Goal: Task Accomplishment & Management: Manage account settings

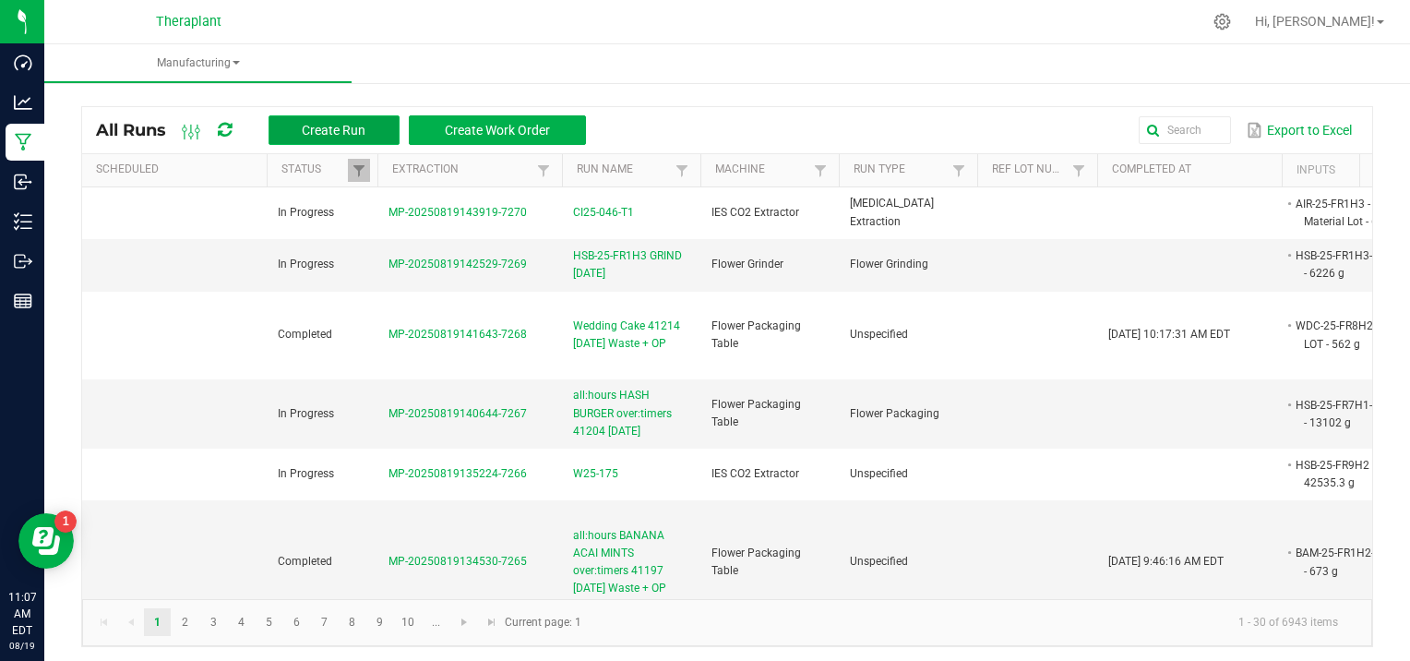
click at [325, 133] on span "Create Run" at bounding box center [334, 130] width 64 height 15
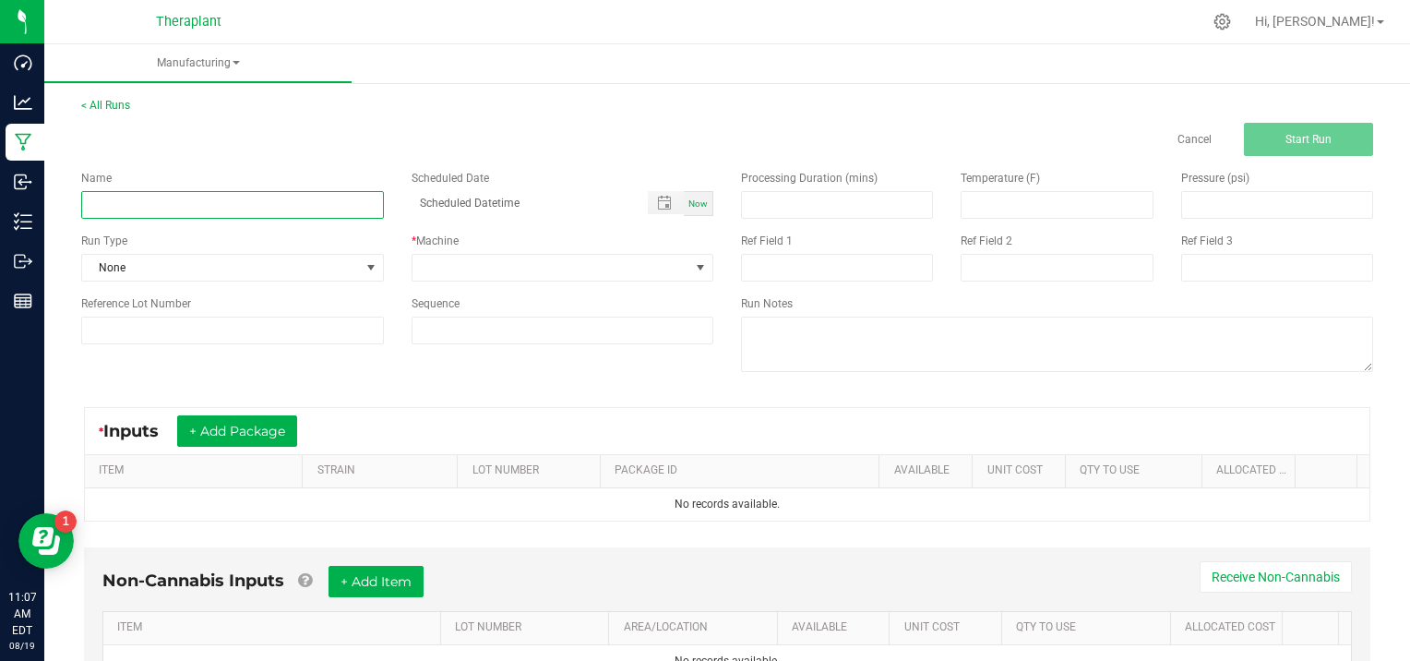
click at [185, 207] on input at bounding box center [232, 205] width 303 height 28
type input "D25-091"
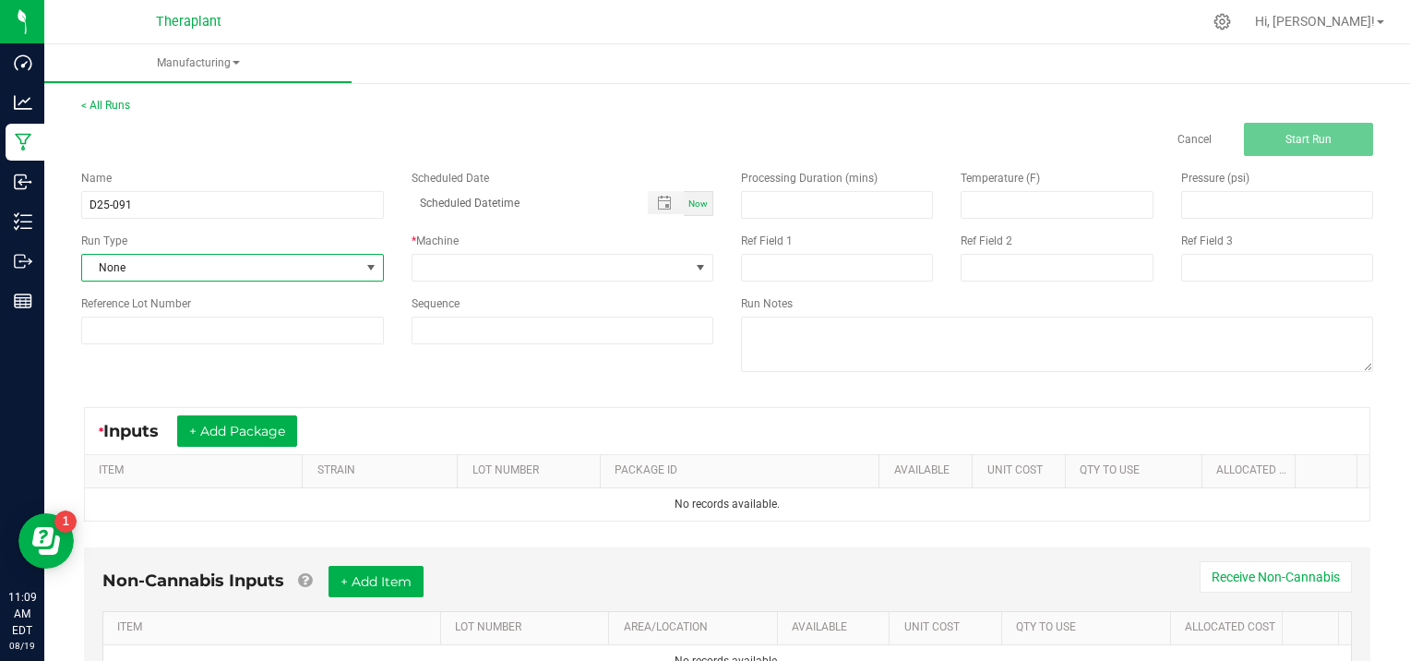
click at [367, 267] on span at bounding box center [371, 267] width 15 height 15
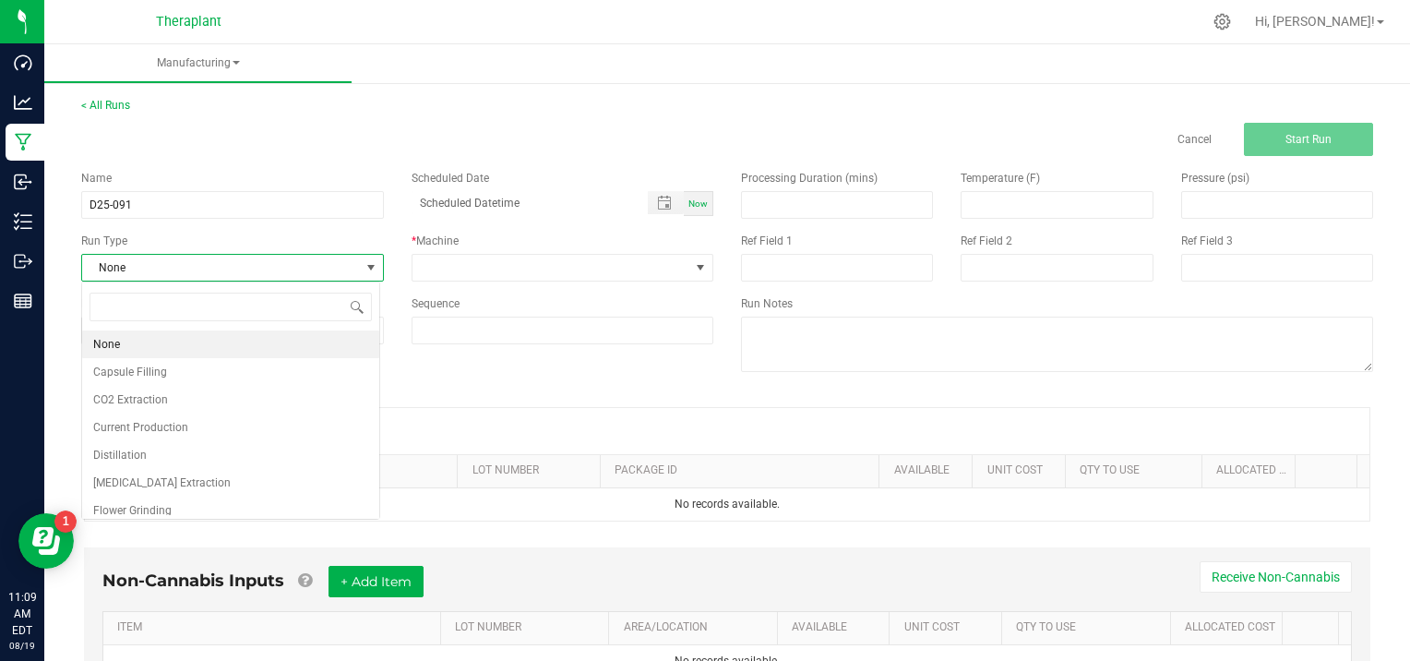
scroll to position [27, 298]
click at [237, 486] on li "[MEDICAL_DATA] Extraction" at bounding box center [230, 483] width 297 height 28
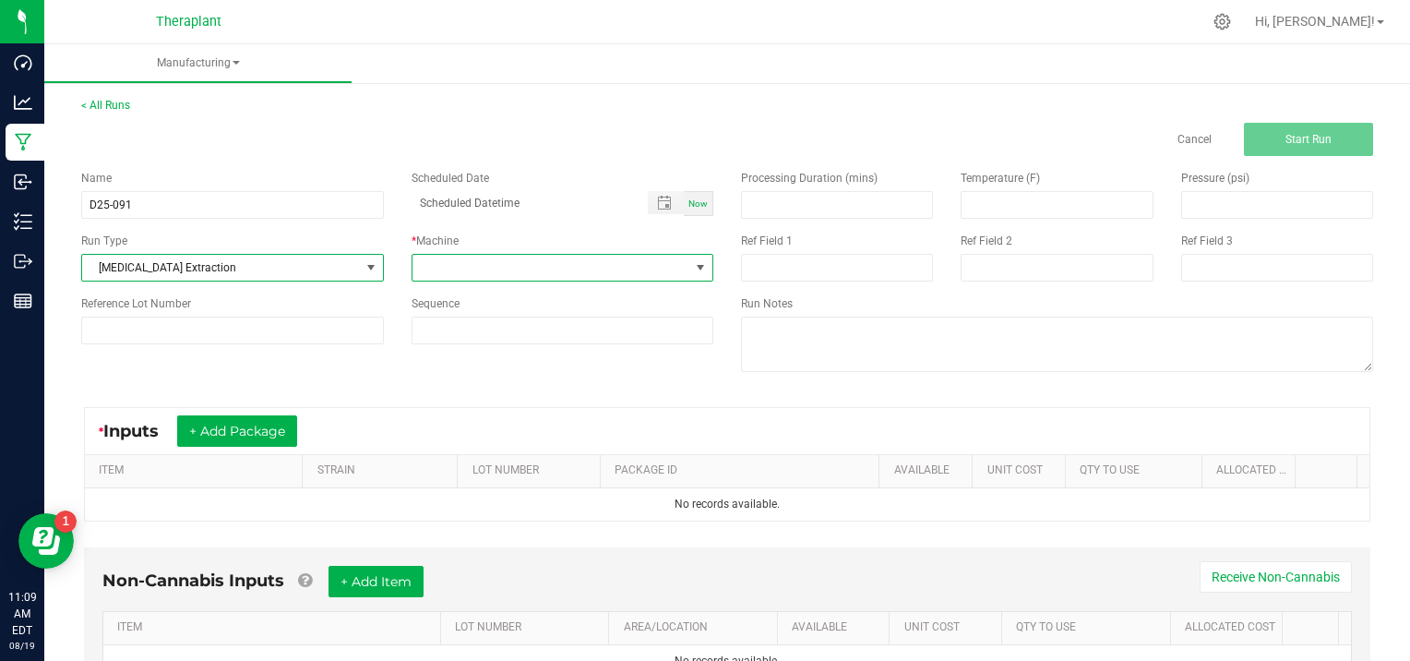
click at [696, 269] on span at bounding box center [700, 267] width 15 height 15
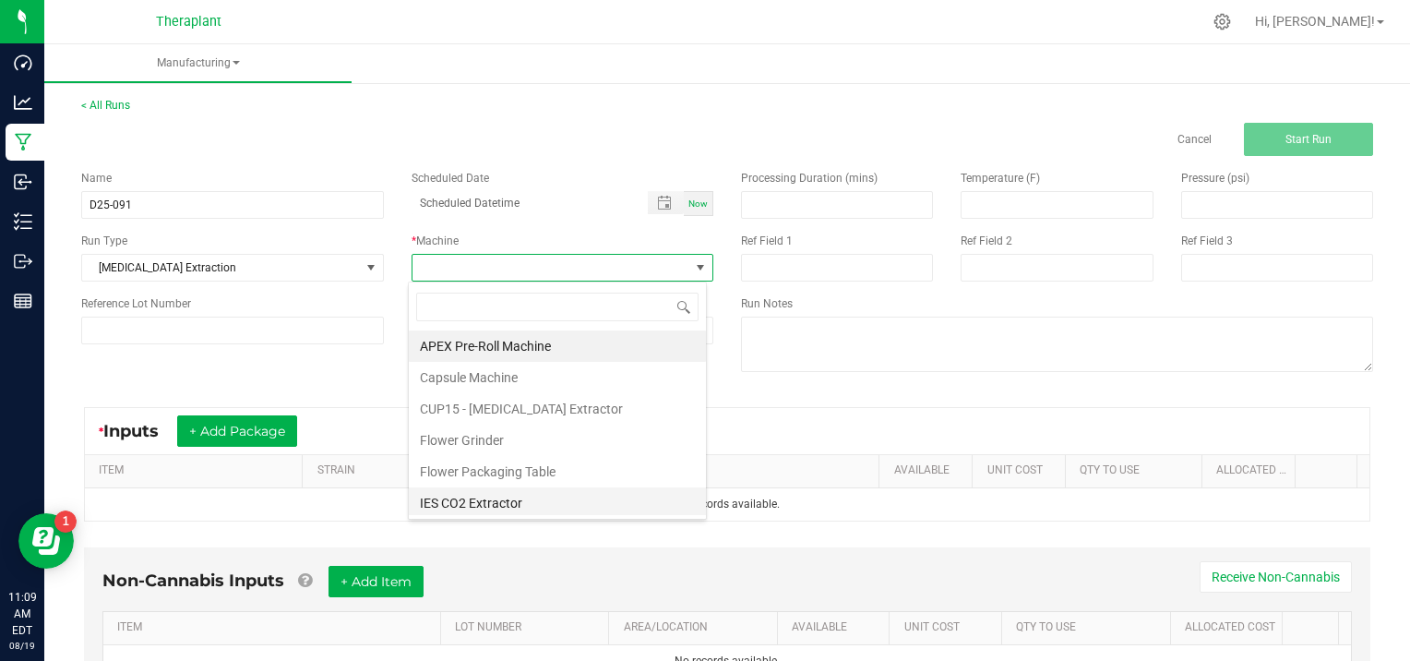
click at [507, 498] on li "IES CO2 Extractor" at bounding box center [557, 502] width 297 height 31
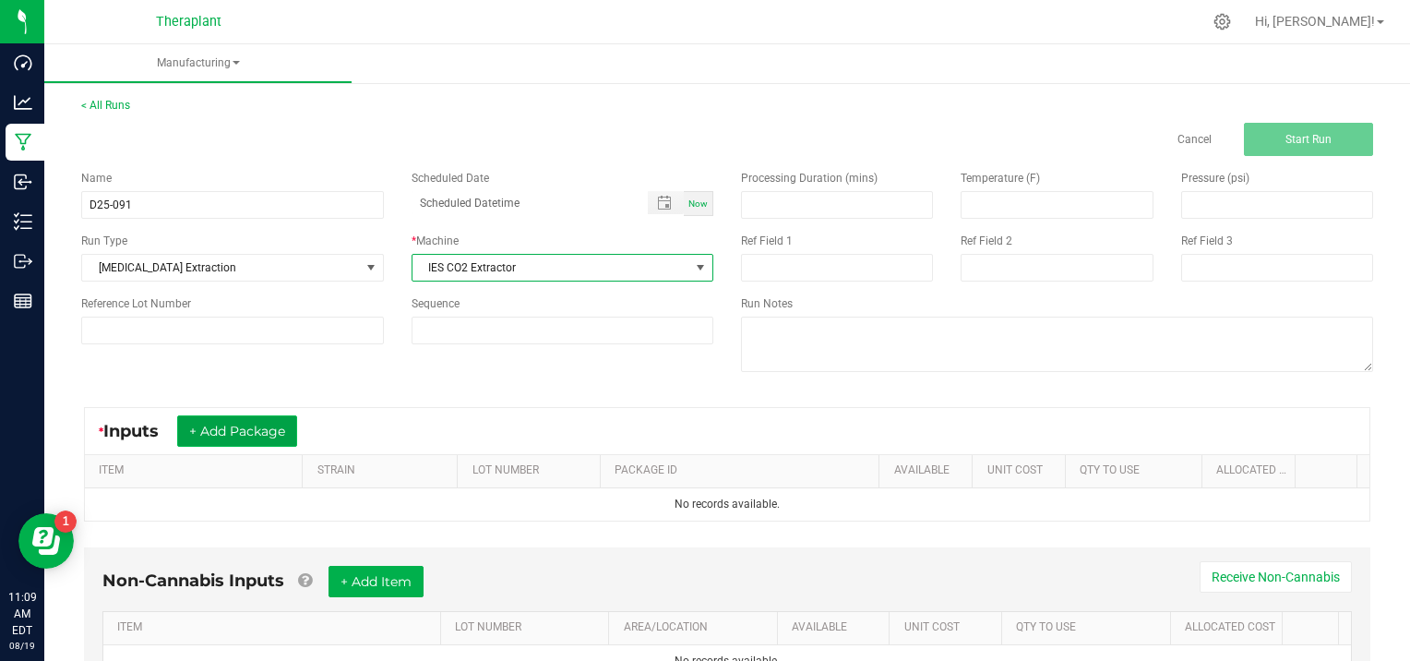
click at [230, 424] on button "+ Add Package" at bounding box center [237, 430] width 120 height 31
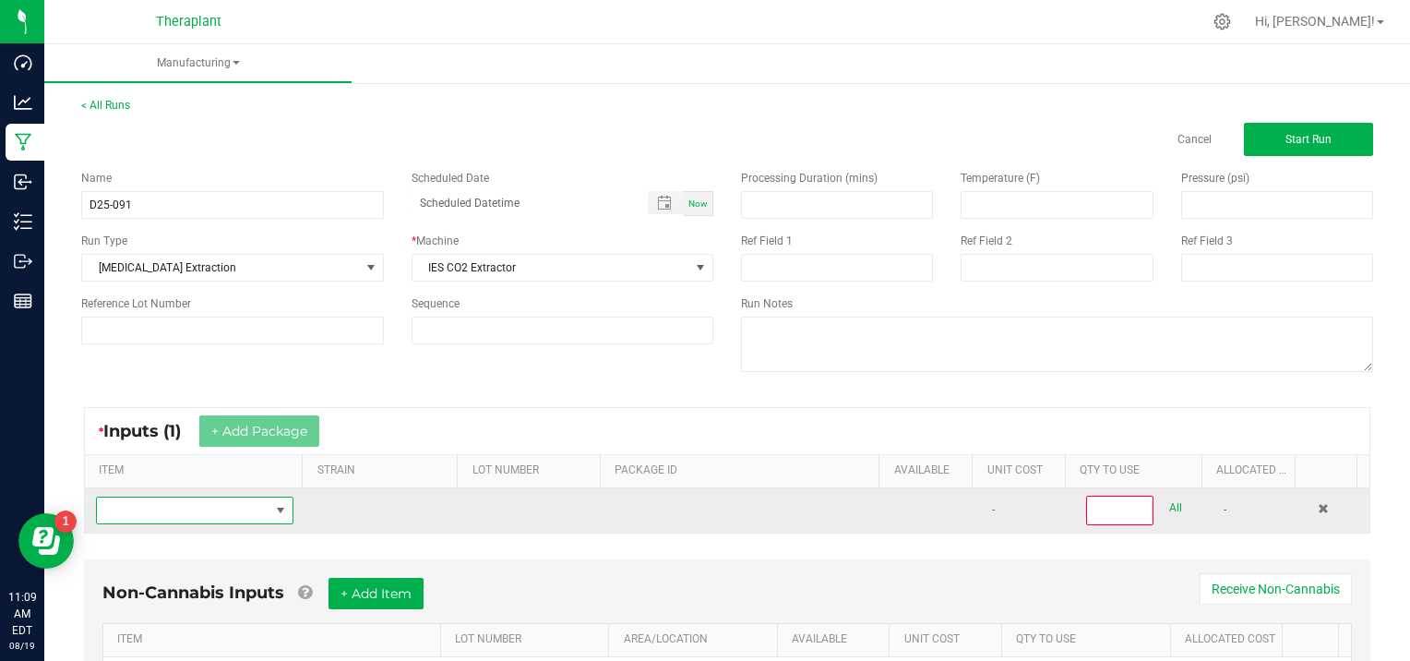
click at [132, 511] on span "NO DATA FOUND" at bounding box center [183, 510] width 173 height 26
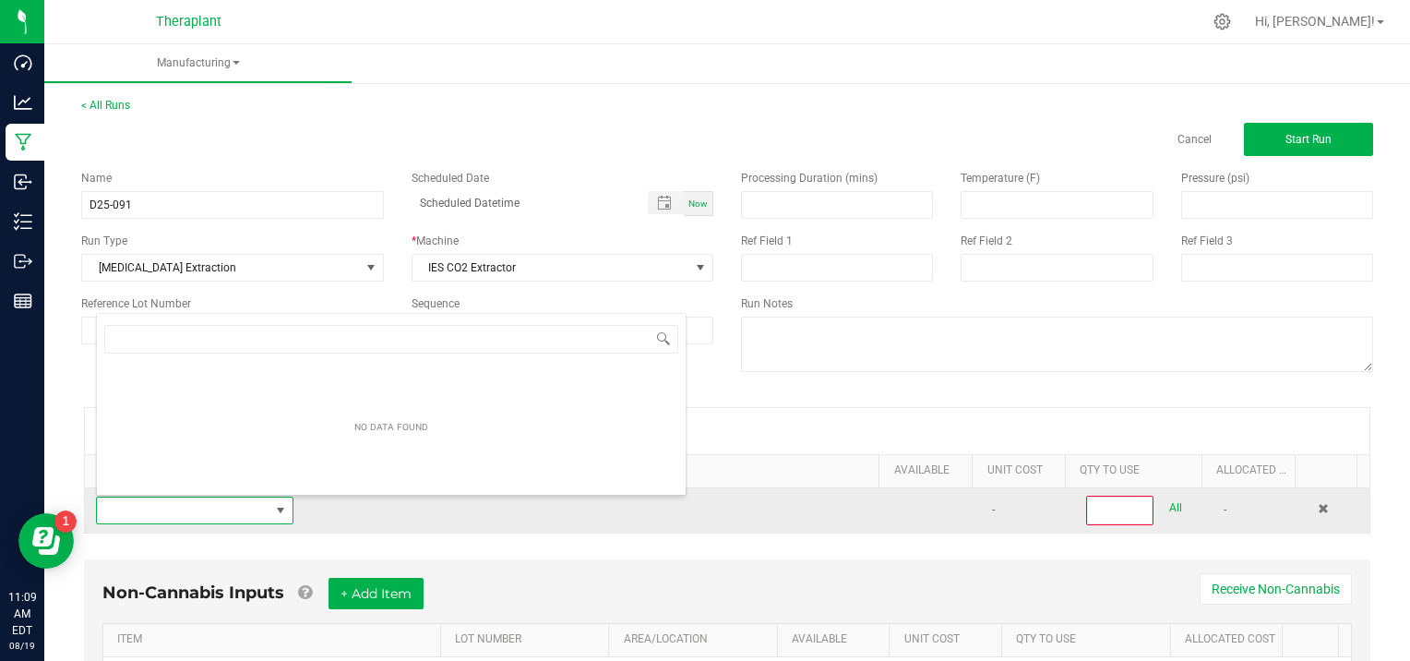
scroll to position [27, 190]
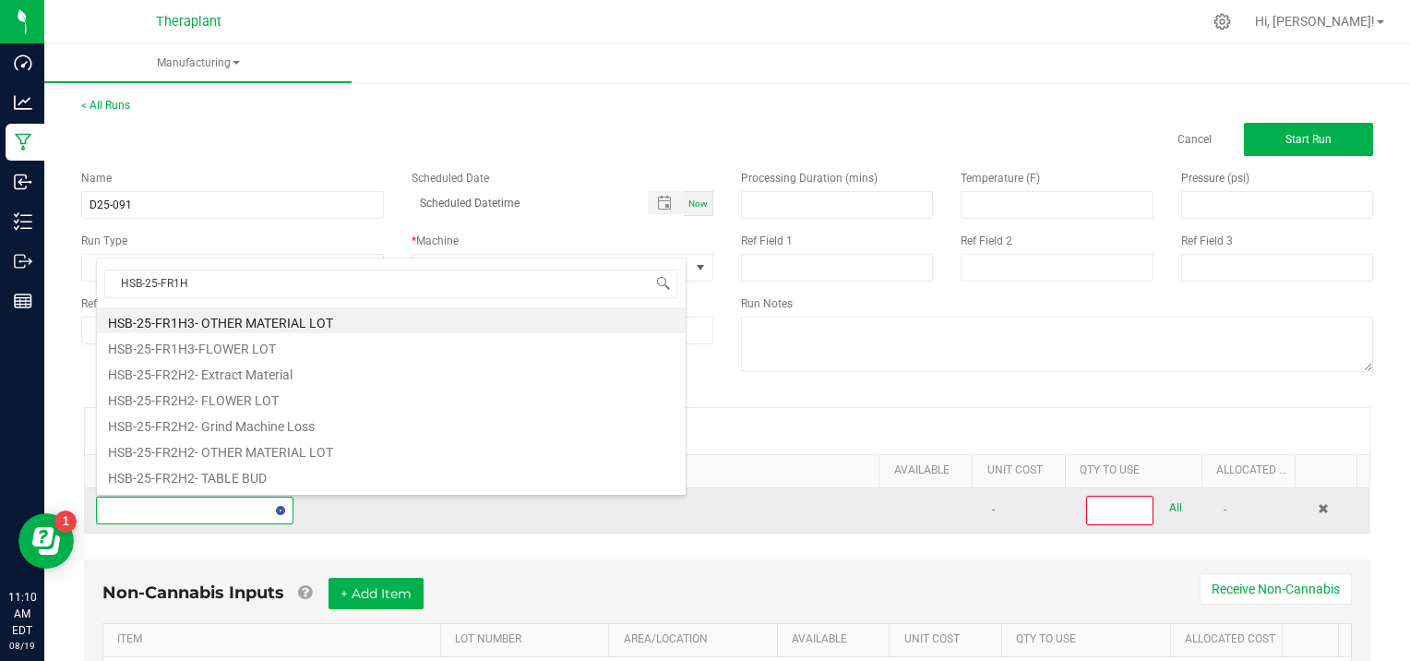
type input "HSB-25-FR1H3"
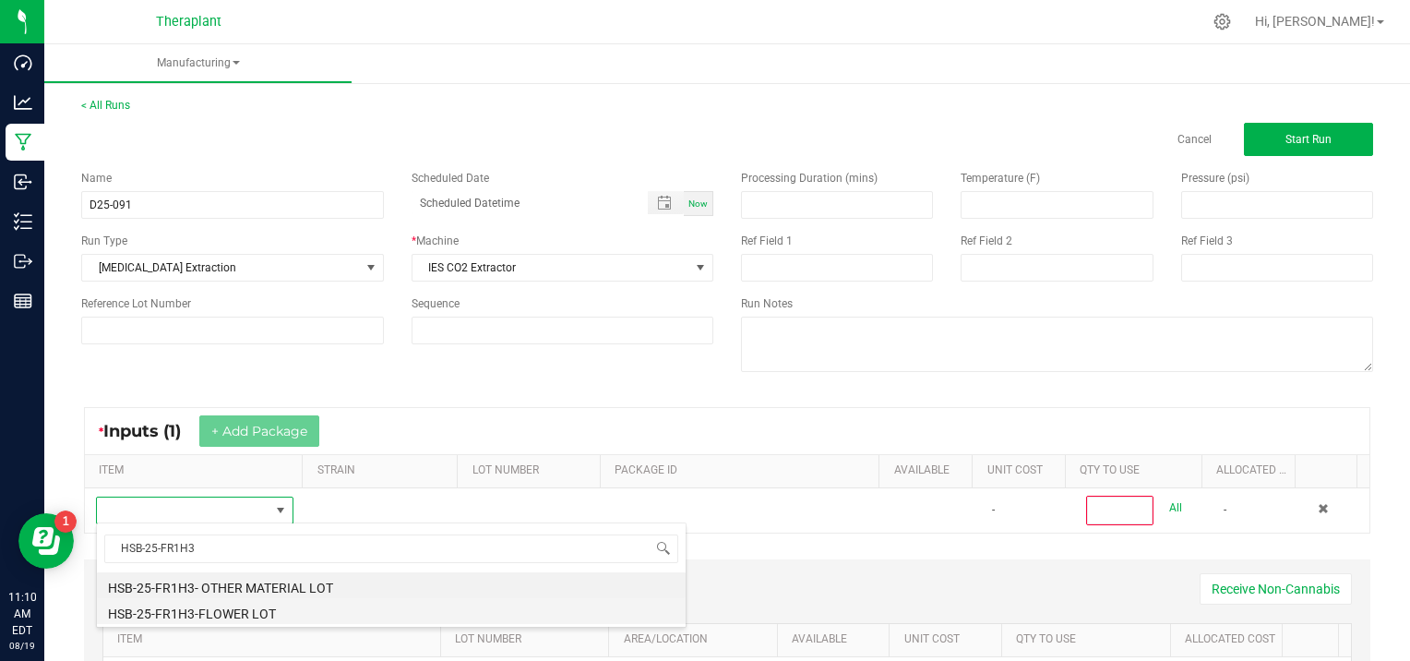
click at [273, 615] on li "HSB-25-FR1H3-FLOWER LOT" at bounding box center [391, 611] width 589 height 26
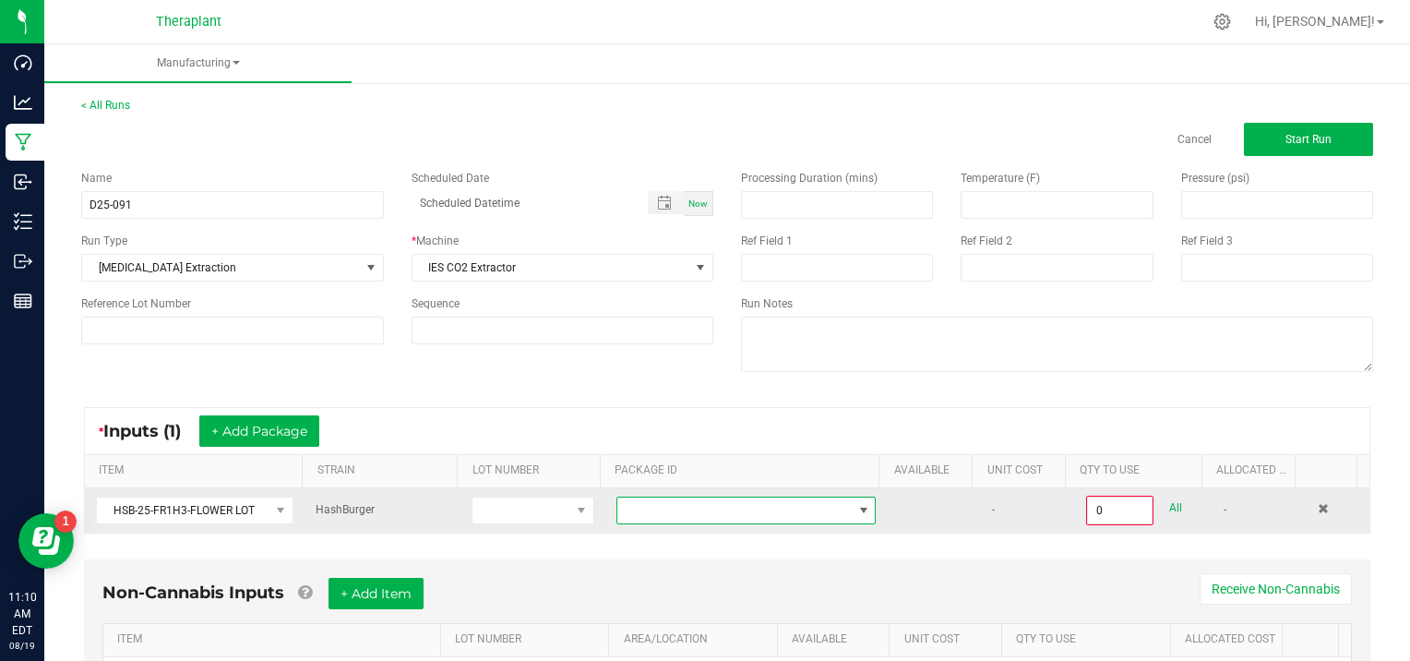
click at [856, 508] on span at bounding box center [863, 510] width 15 height 15
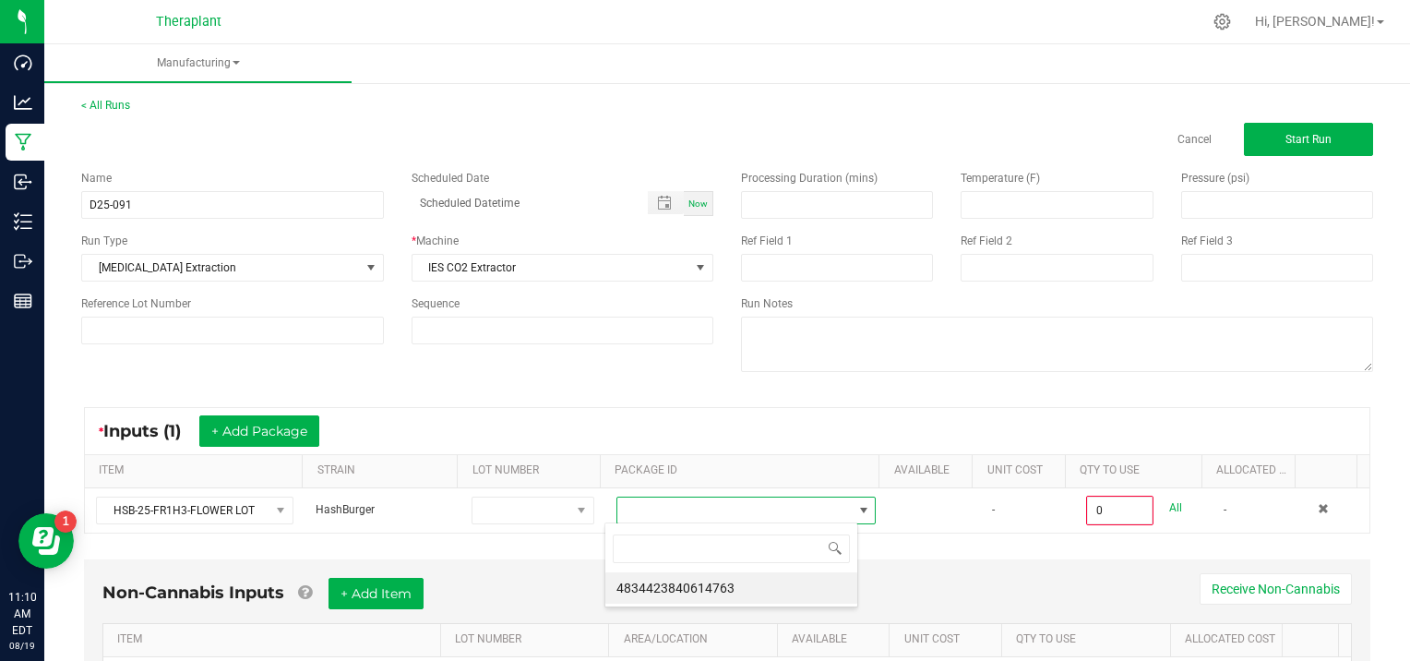
scroll to position [27, 253]
click at [782, 575] on li "4834423840614763" at bounding box center [731, 587] width 252 height 31
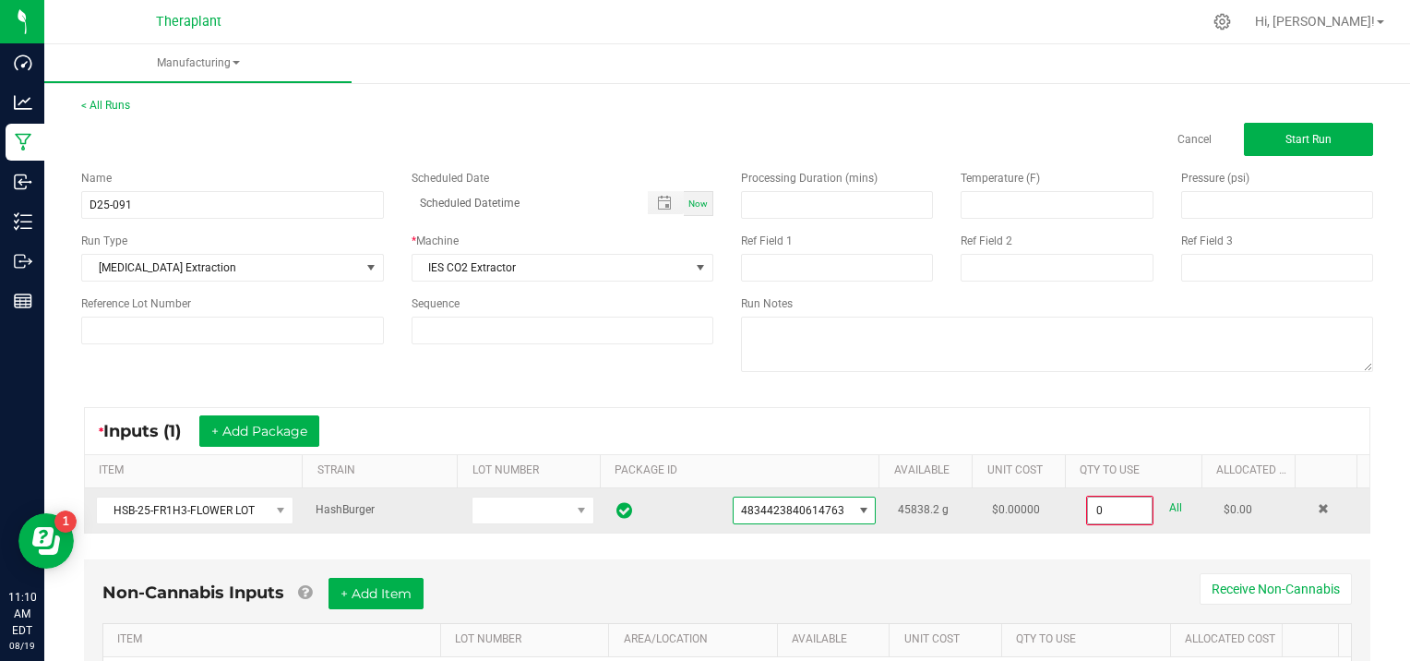
click at [1122, 508] on input "0" at bounding box center [1120, 510] width 64 height 26
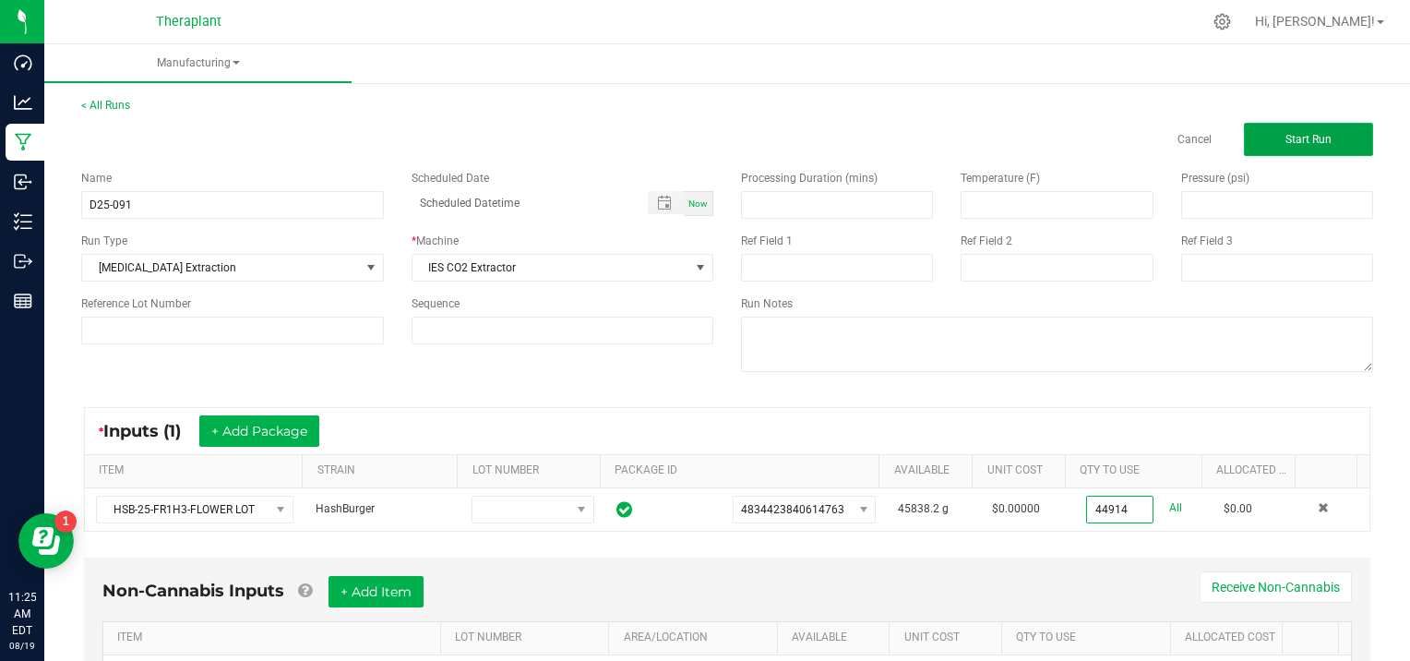
type input "44914.0000 g"
click at [1299, 133] on span "Start Run" at bounding box center [1308, 139] width 46 height 13
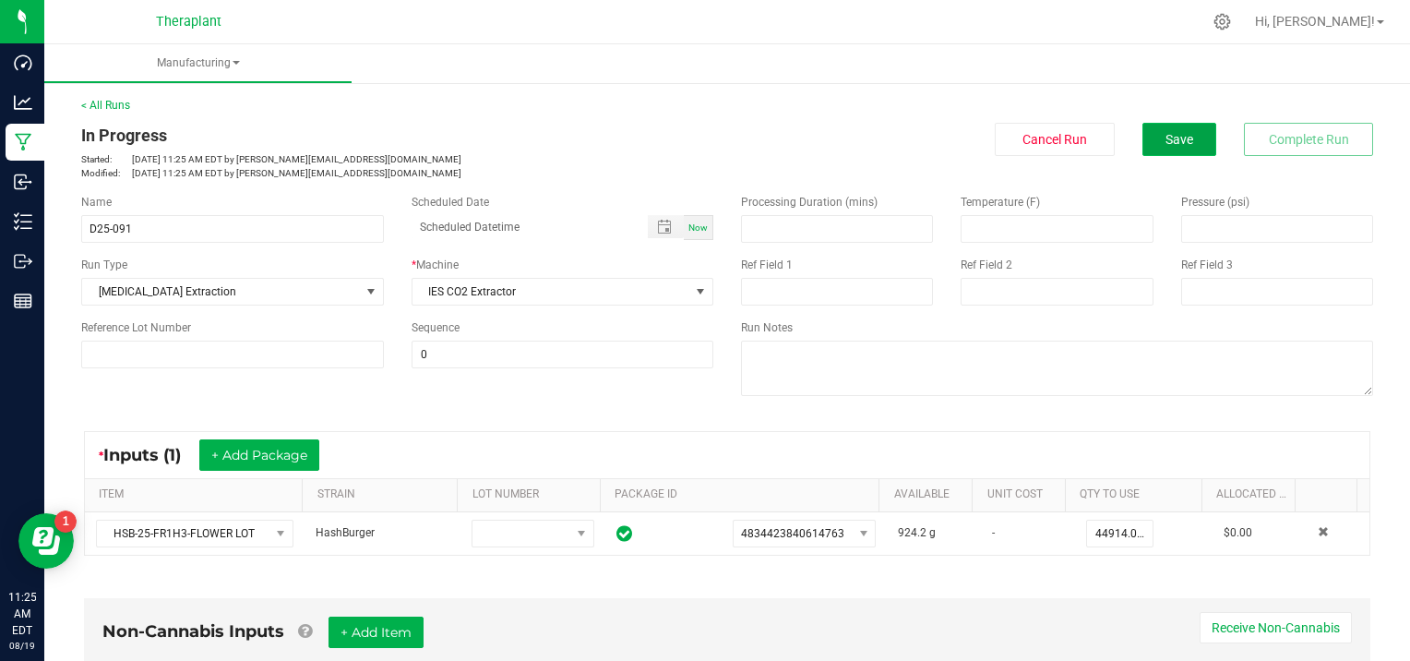
click at [1180, 140] on button "Save" at bounding box center [1179, 139] width 74 height 33
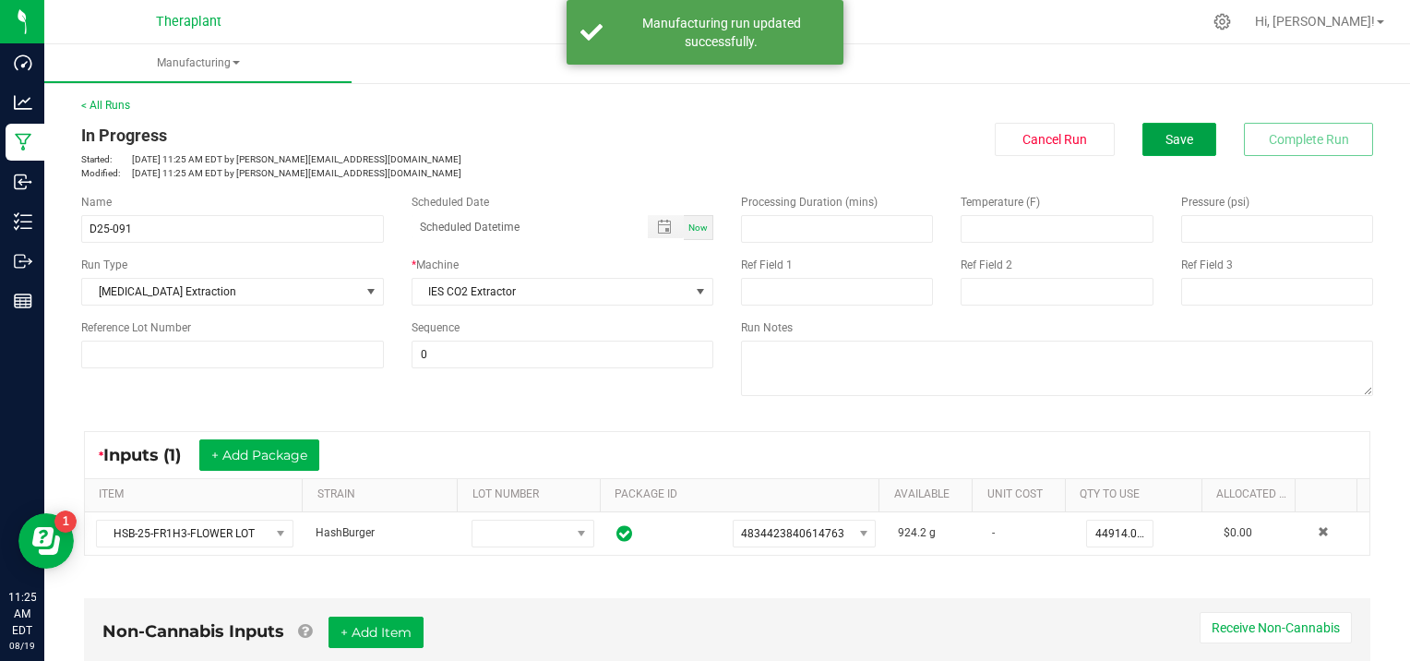
click at [1180, 140] on button "Save" at bounding box center [1179, 139] width 74 height 33
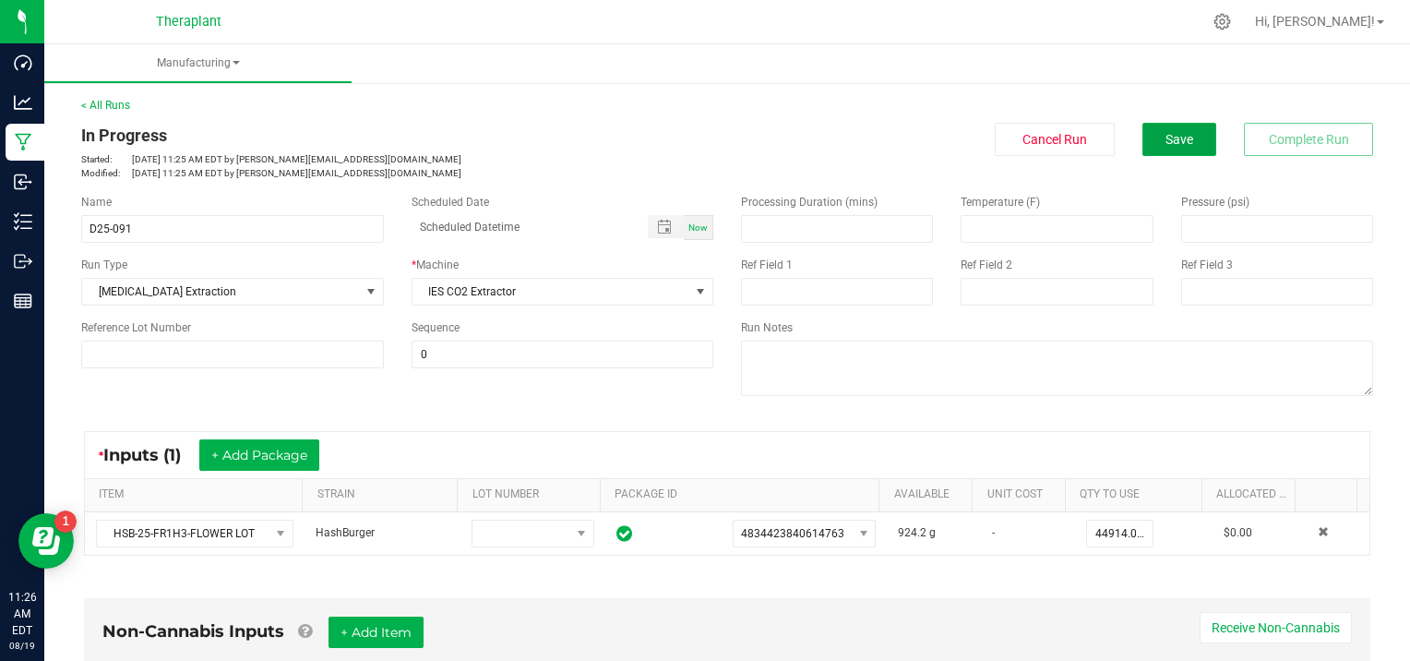
click at [1180, 140] on button "Save" at bounding box center [1179, 139] width 74 height 33
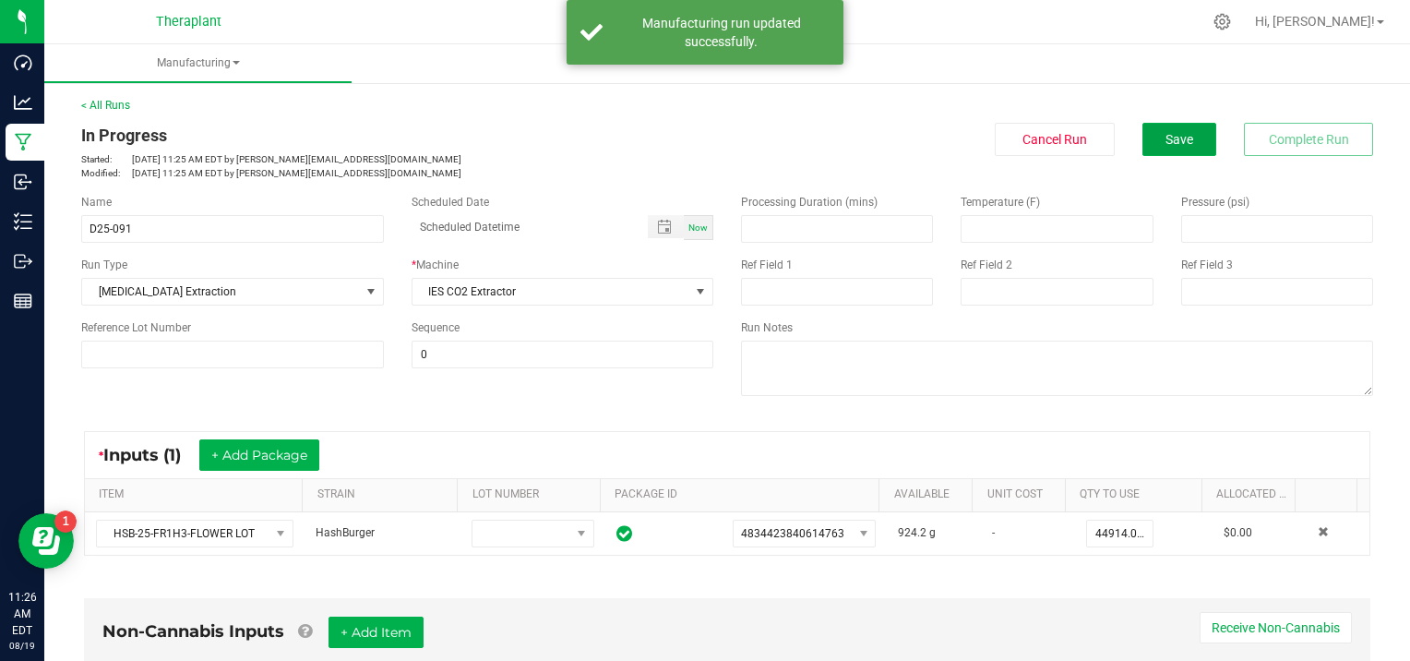
click at [1180, 140] on button "Save" at bounding box center [1179, 139] width 74 height 33
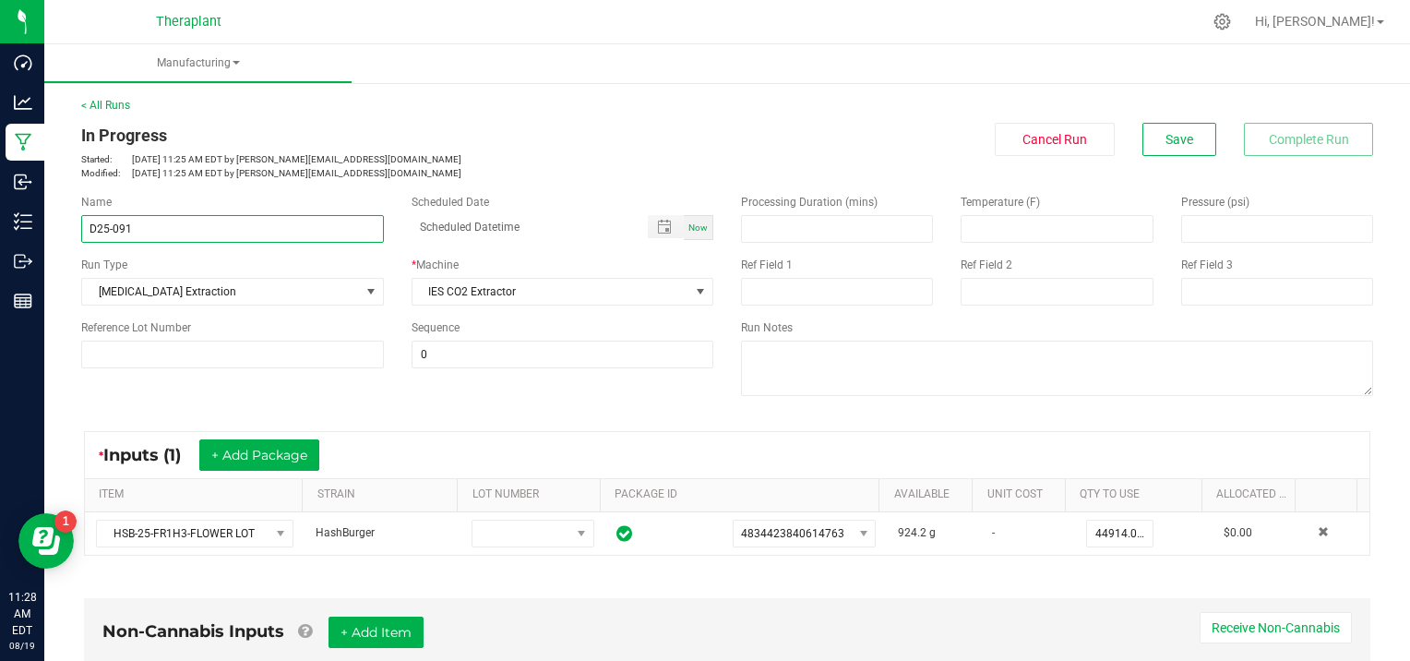
click at [96, 221] on input "D25-091" at bounding box center [232, 229] width 303 height 28
type input "W25-091"
click at [654, 114] on div "< All Runs In Progress Started: [DATE] 11:25 AM EDT by [PERSON_NAME][EMAIL_ADDR…" at bounding box center [727, 138] width 1292 height 83
click at [1165, 136] on span "Save" at bounding box center [1179, 139] width 28 height 15
click at [1174, 129] on button "Save" at bounding box center [1179, 139] width 74 height 33
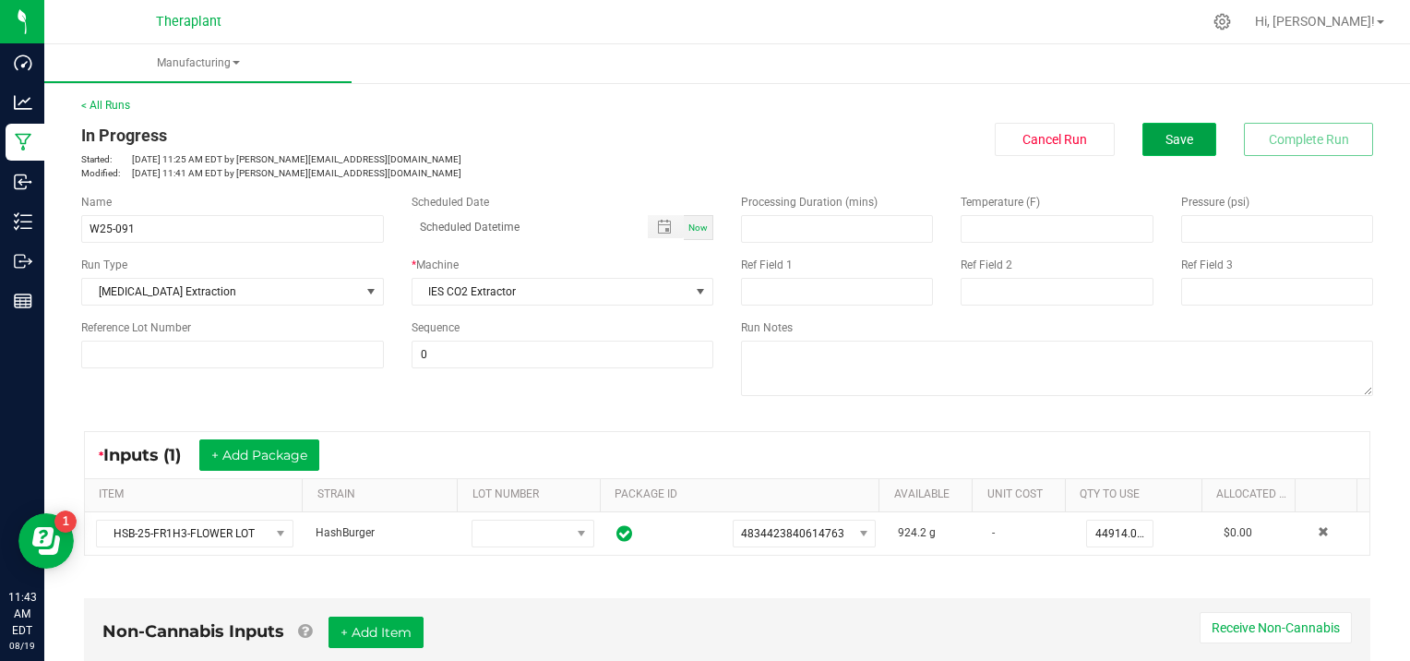
click at [1165, 134] on span "Save" at bounding box center [1179, 139] width 28 height 15
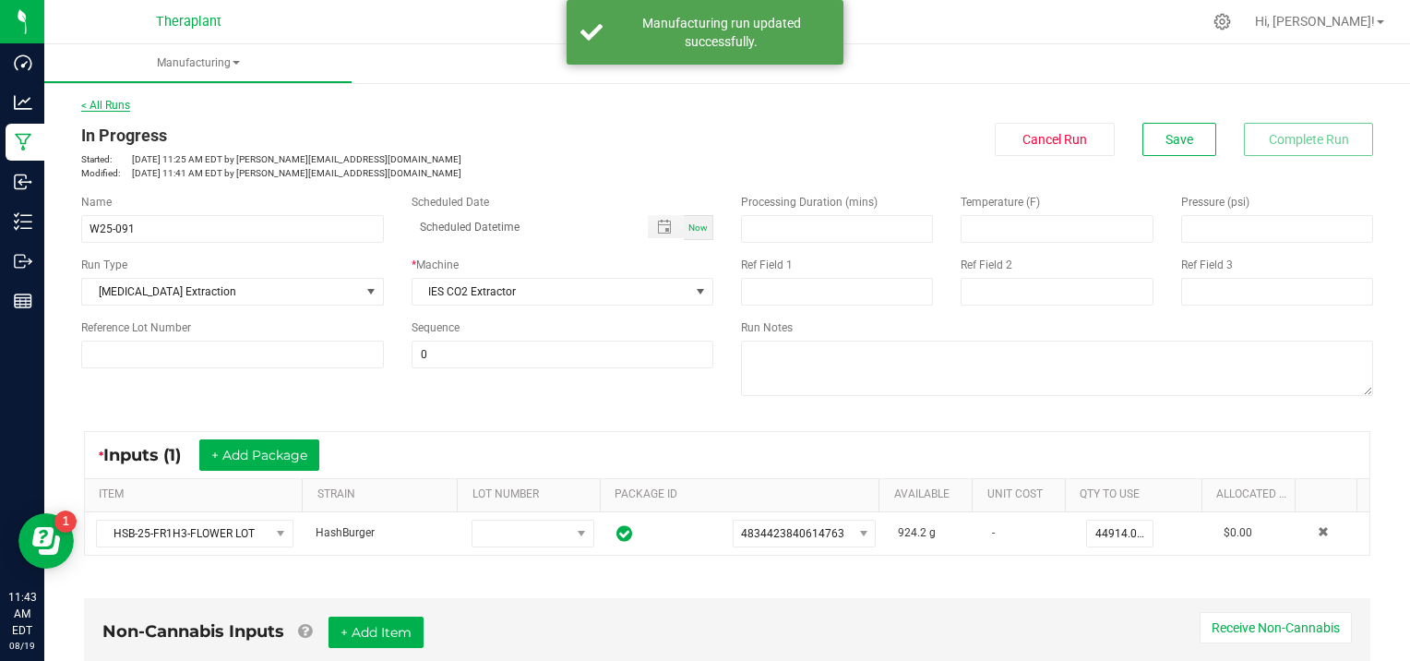
click at [102, 99] on link "< All Runs" at bounding box center [105, 105] width 49 height 13
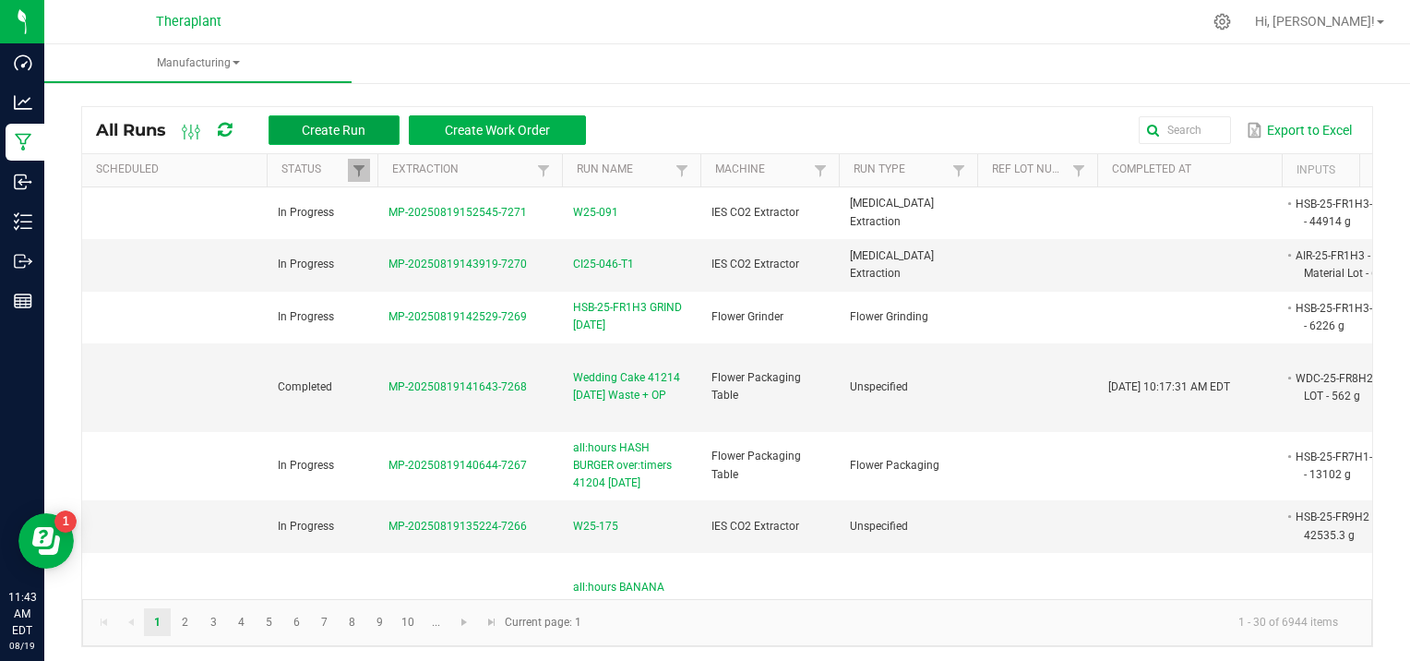
click at [332, 120] on button "Create Run" at bounding box center [334, 130] width 131 height 30
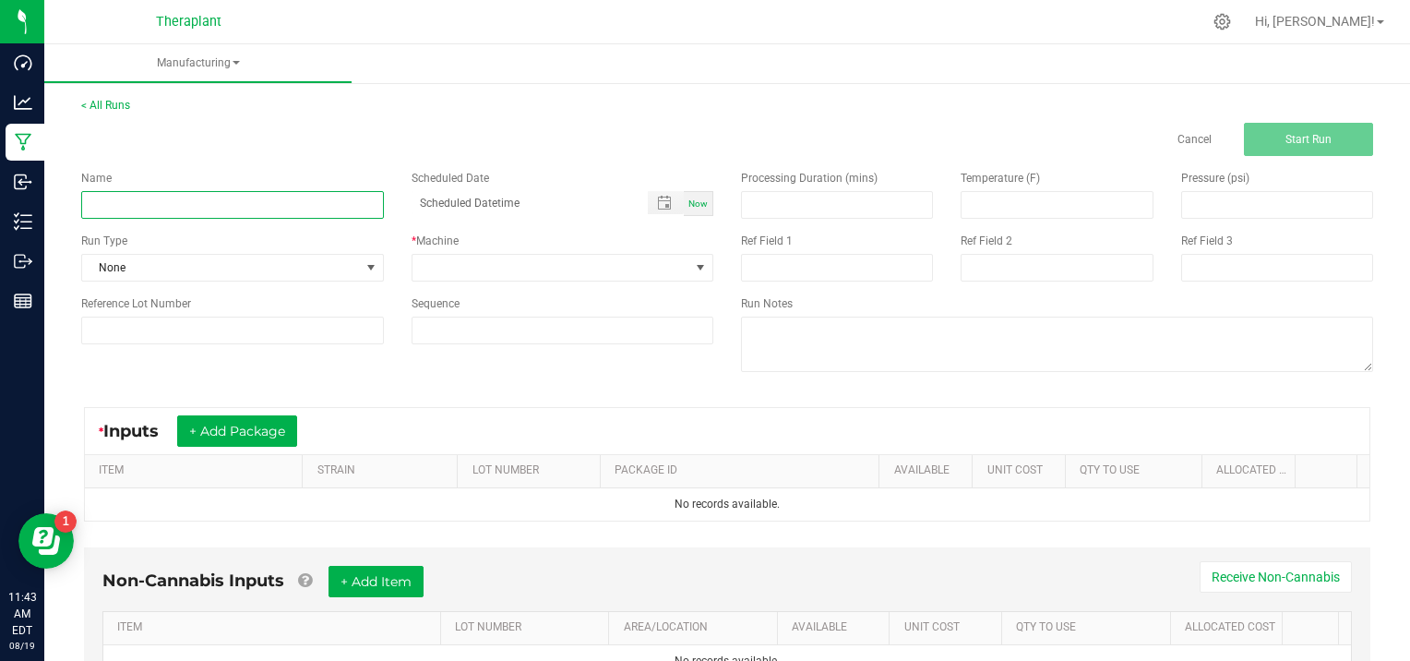
click at [155, 191] on input at bounding box center [232, 205] width 303 height 28
type input "D25-091"
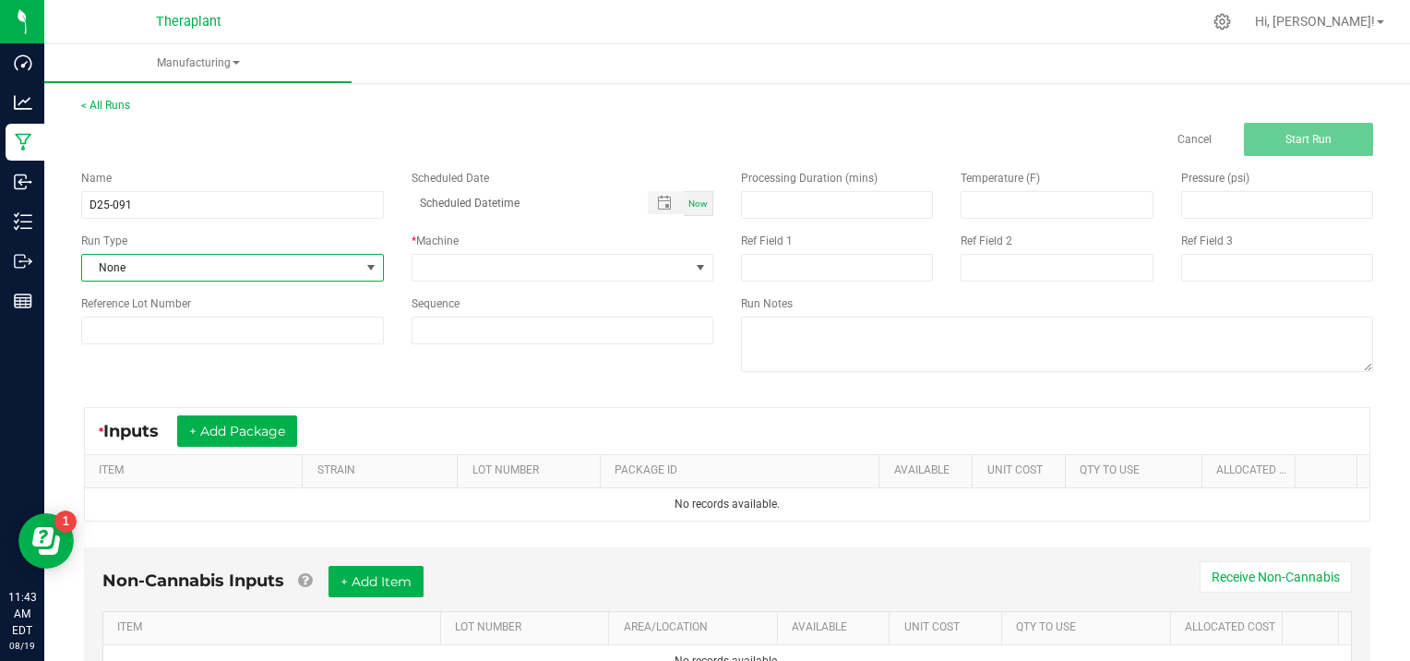
click at [365, 266] on span at bounding box center [371, 267] width 15 height 15
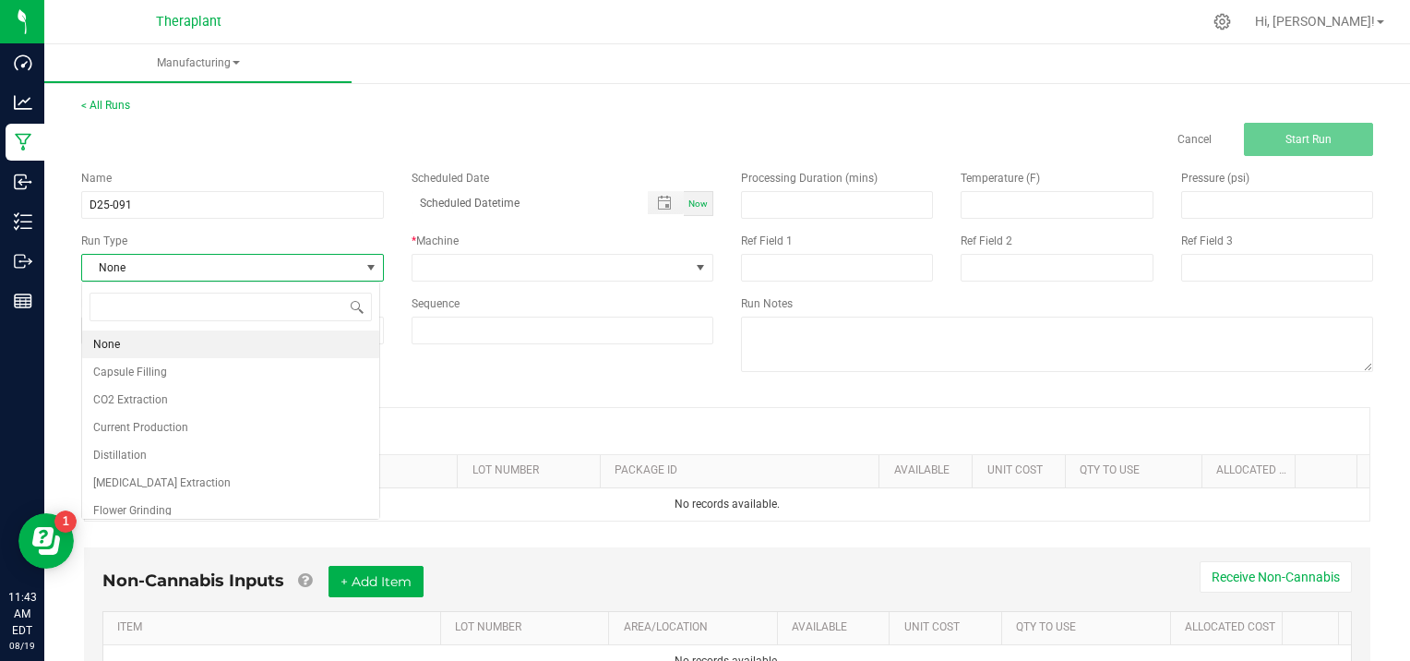
scroll to position [27, 298]
click at [182, 487] on li "[MEDICAL_DATA] Extraction" at bounding box center [230, 483] width 297 height 28
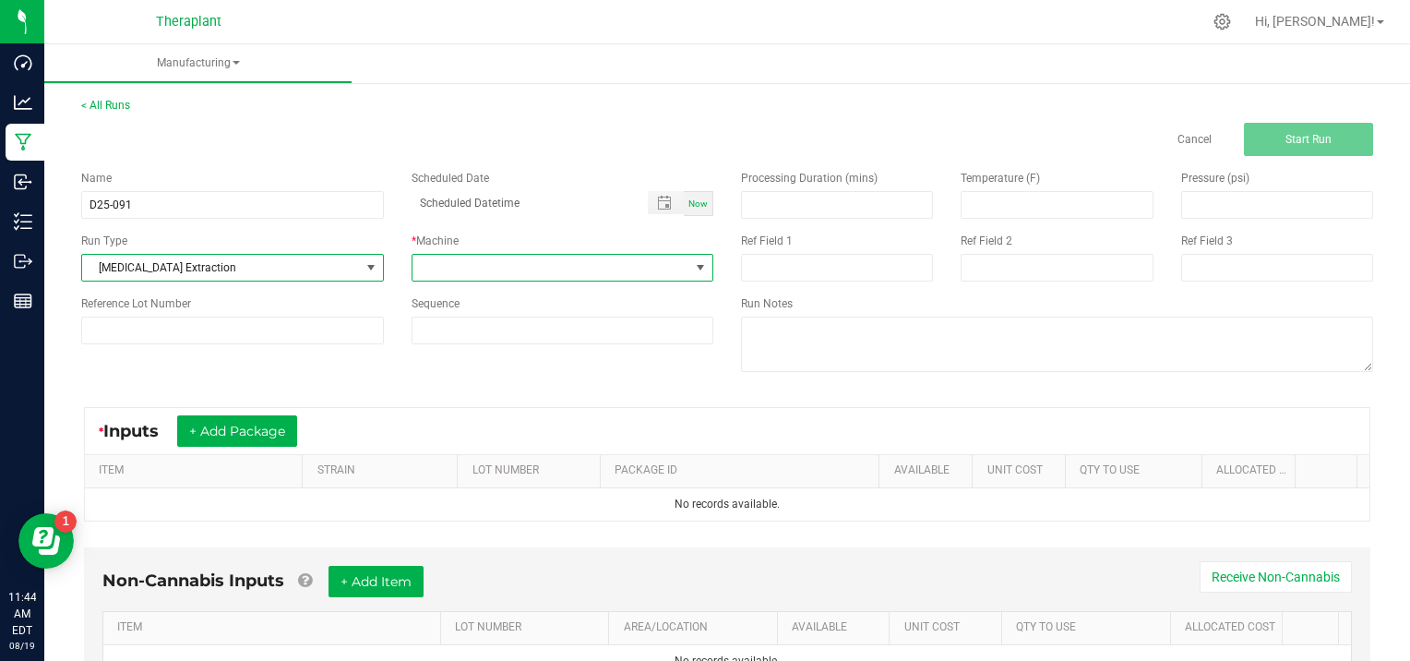
click at [695, 265] on span at bounding box center [700, 267] width 15 height 15
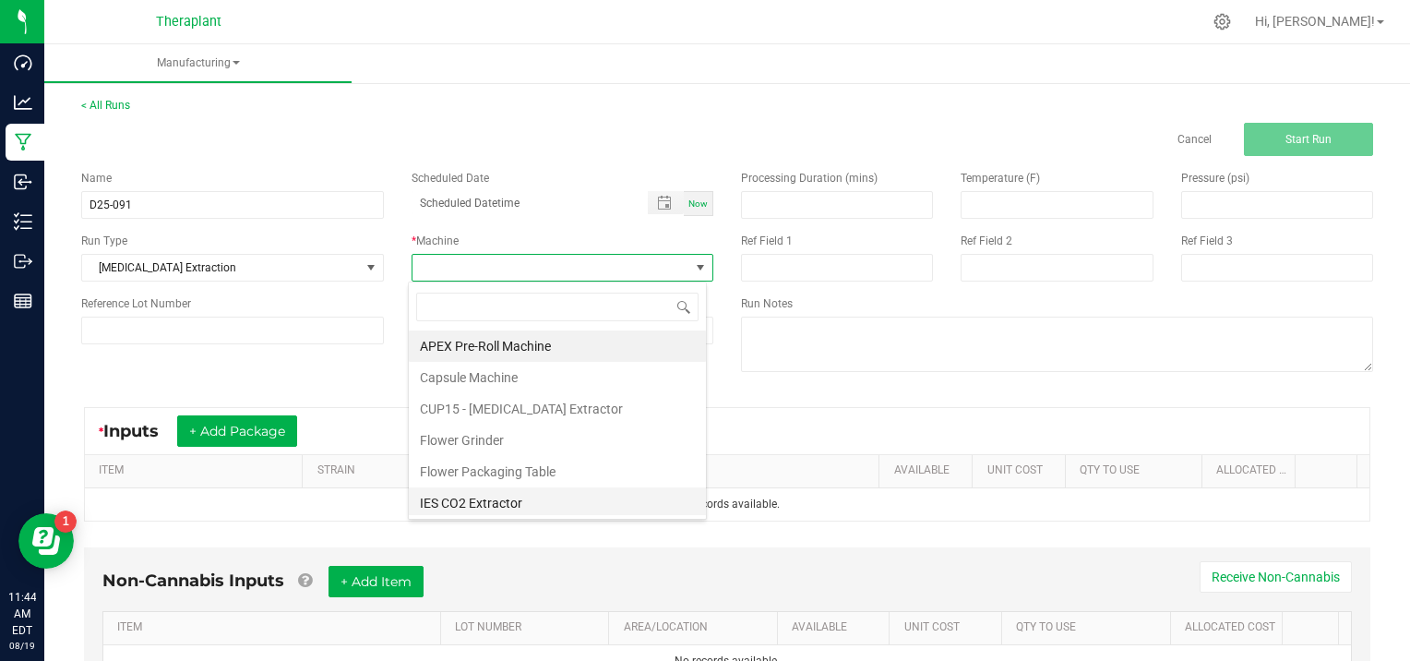
click at [543, 500] on li "IES CO2 Extractor" at bounding box center [557, 502] width 297 height 31
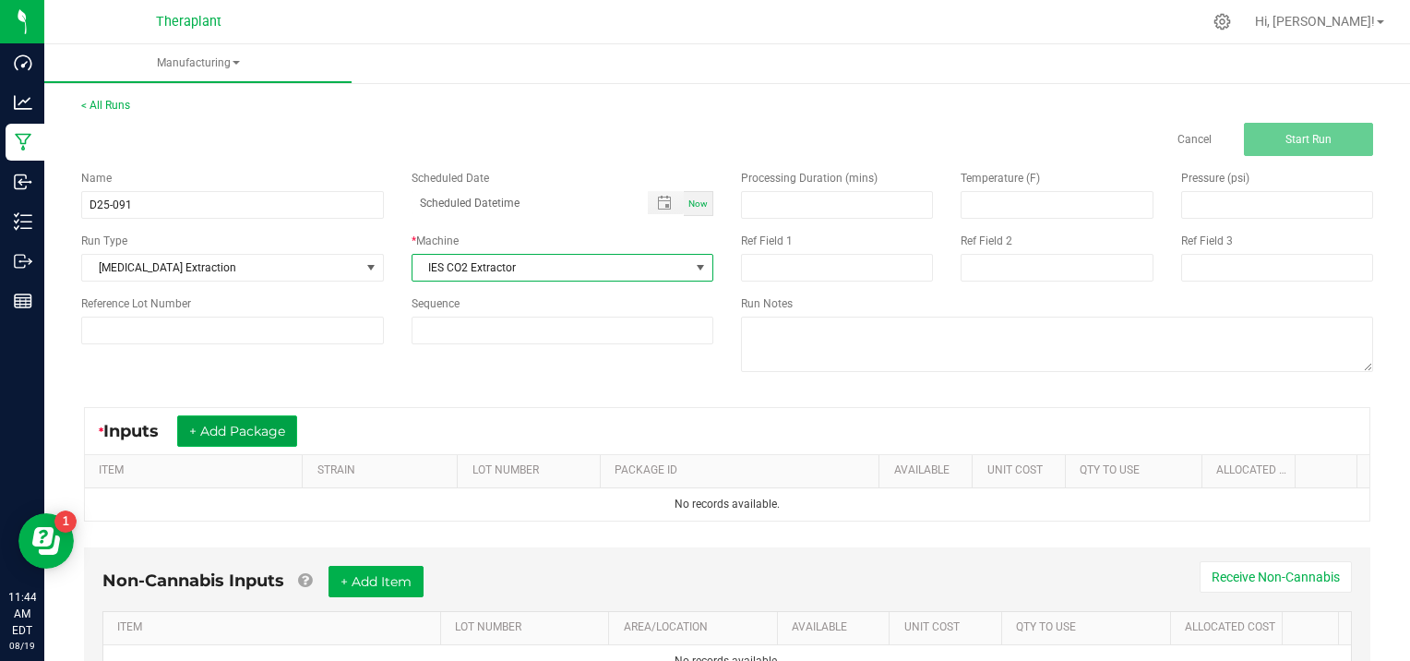
click at [247, 424] on button "+ Add Package" at bounding box center [237, 430] width 120 height 31
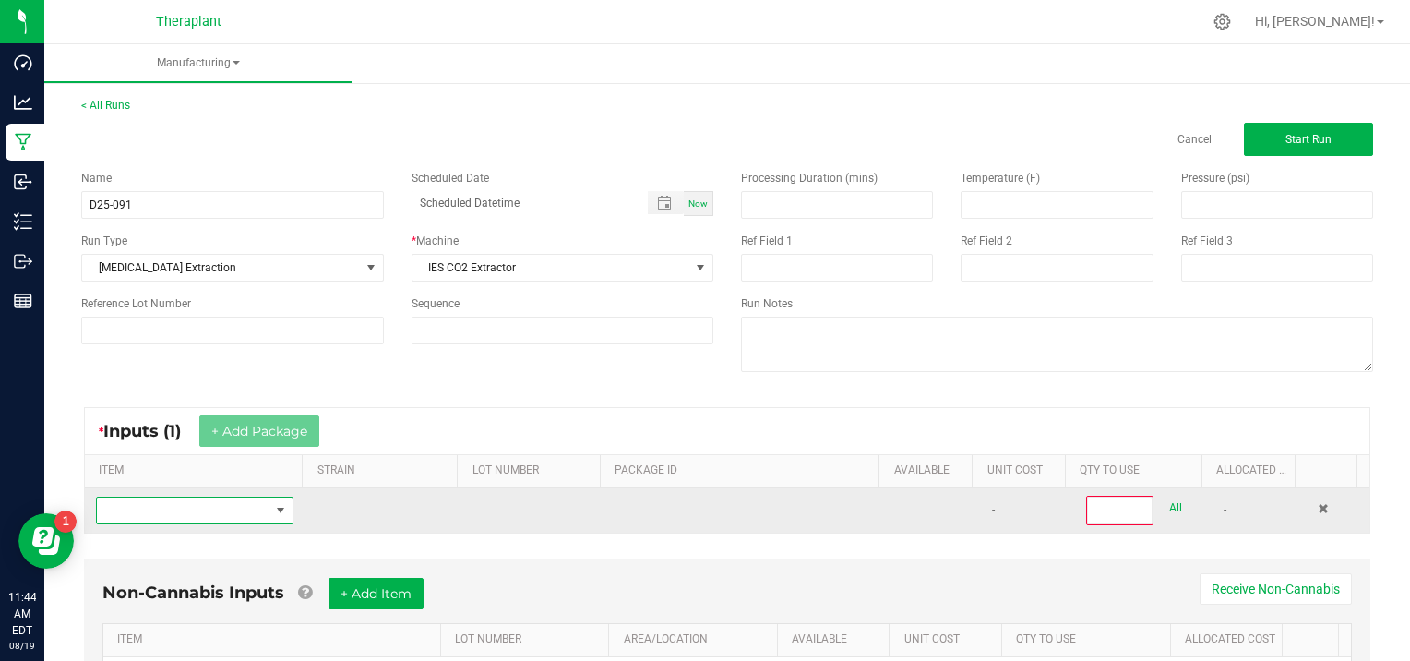
click at [193, 513] on span "NO DATA FOUND" at bounding box center [183, 510] width 173 height 26
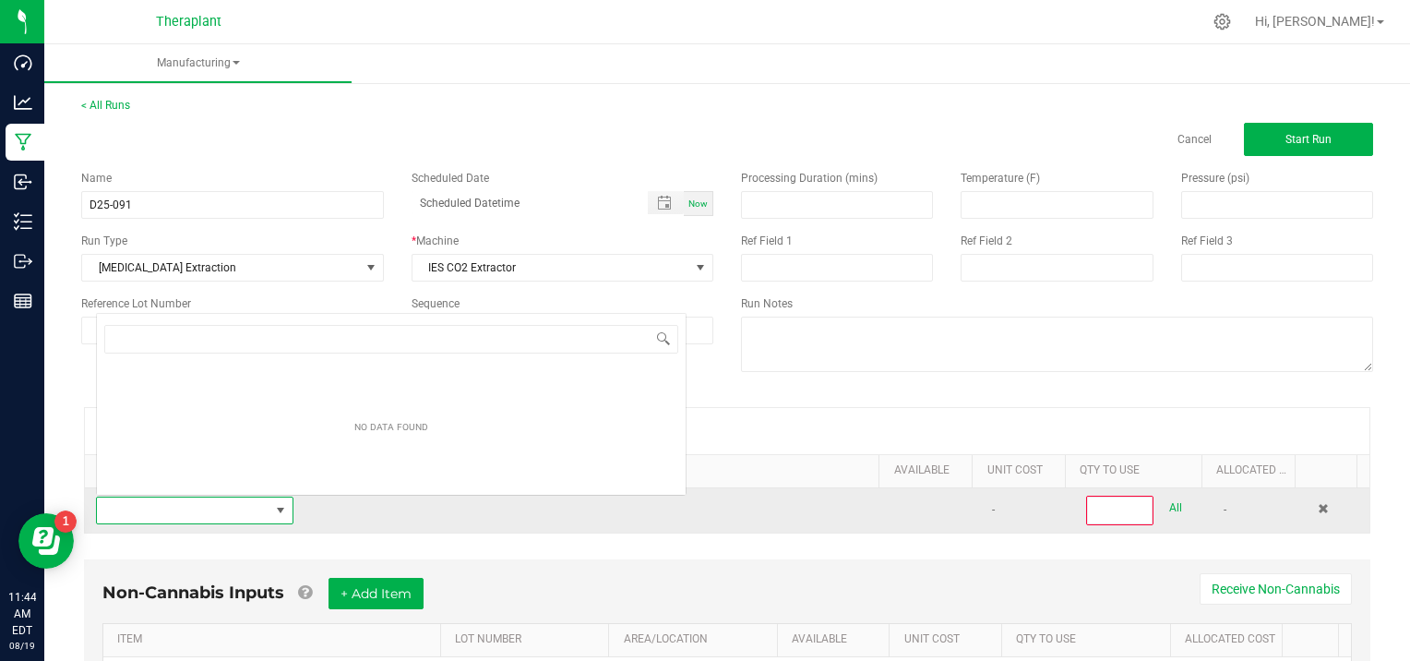
scroll to position [27, 190]
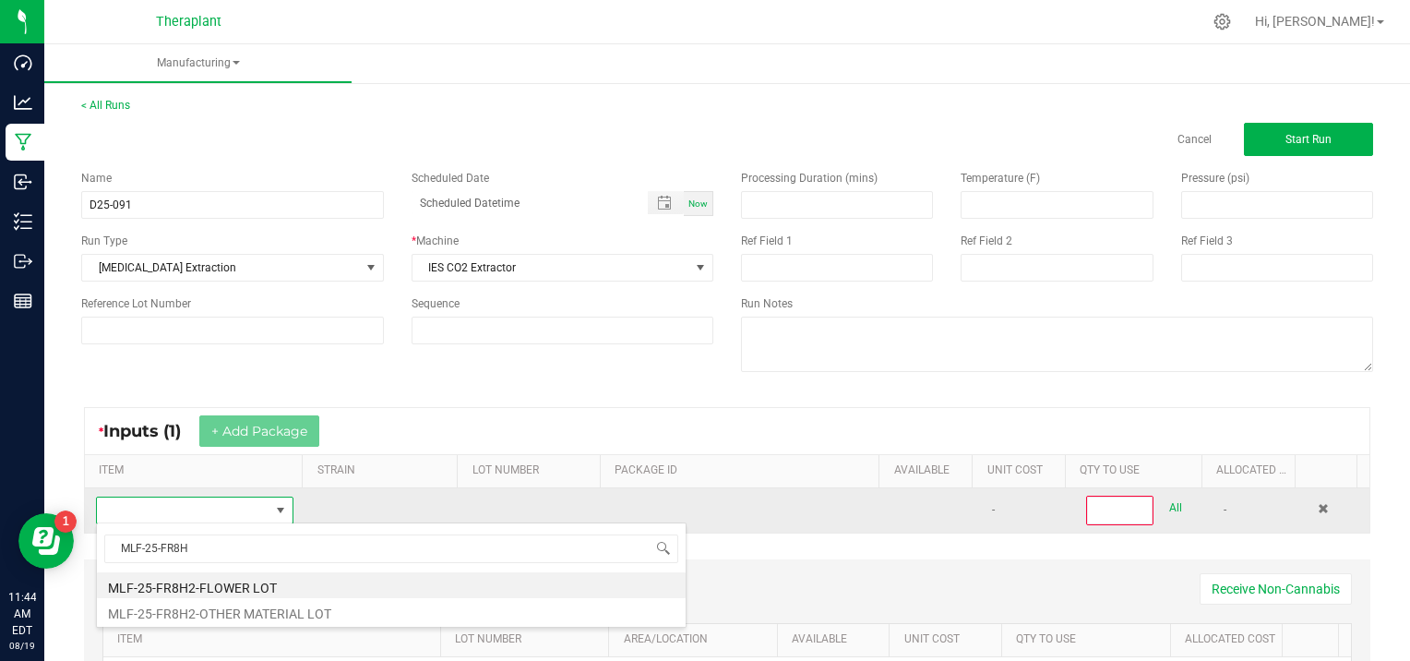
type input "MLF-25-FR8H2"
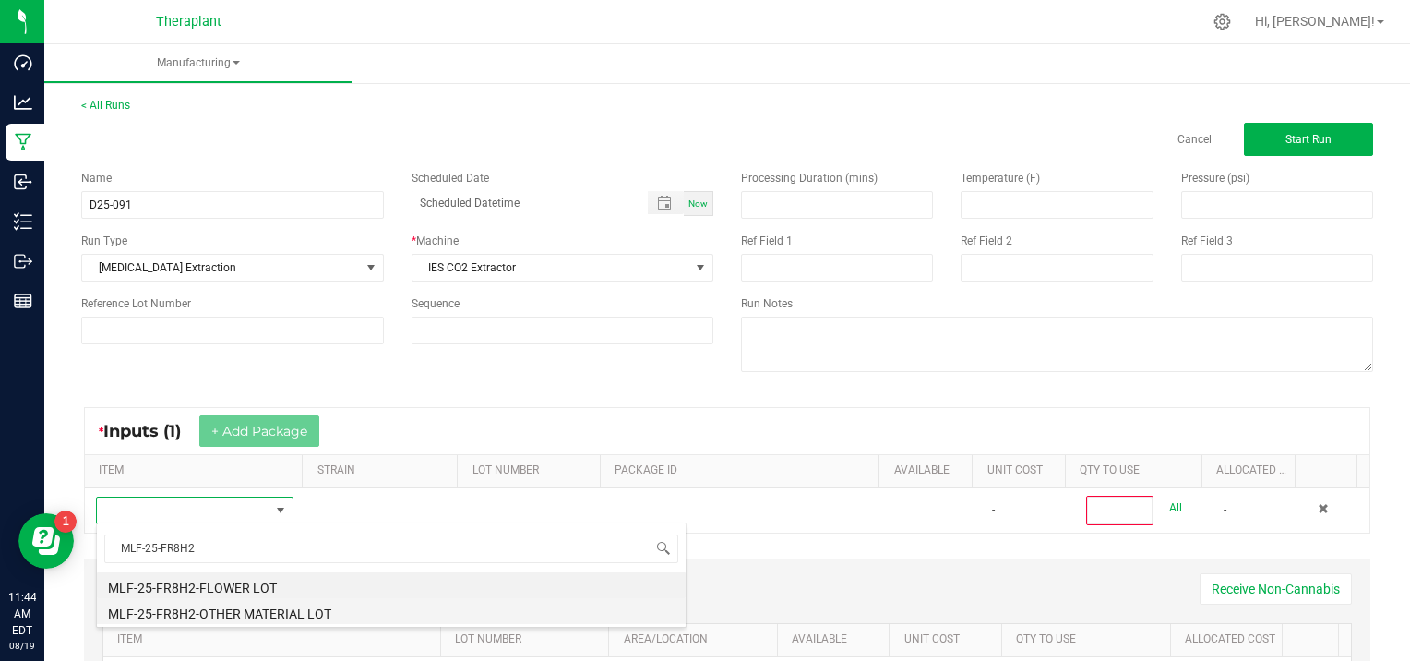
click at [258, 608] on li "MLF-25-FR8H2-OTHER MATERIAL LOT" at bounding box center [391, 611] width 589 height 26
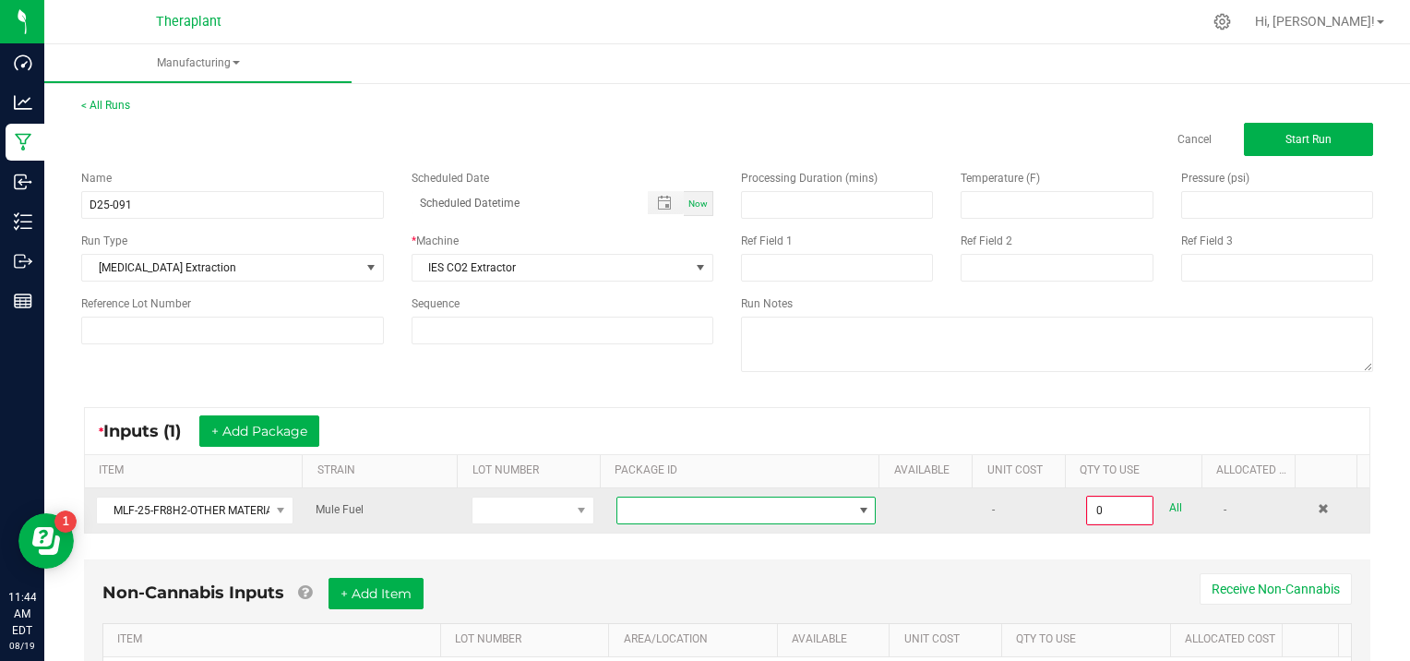
click at [856, 508] on span at bounding box center [863, 510] width 15 height 15
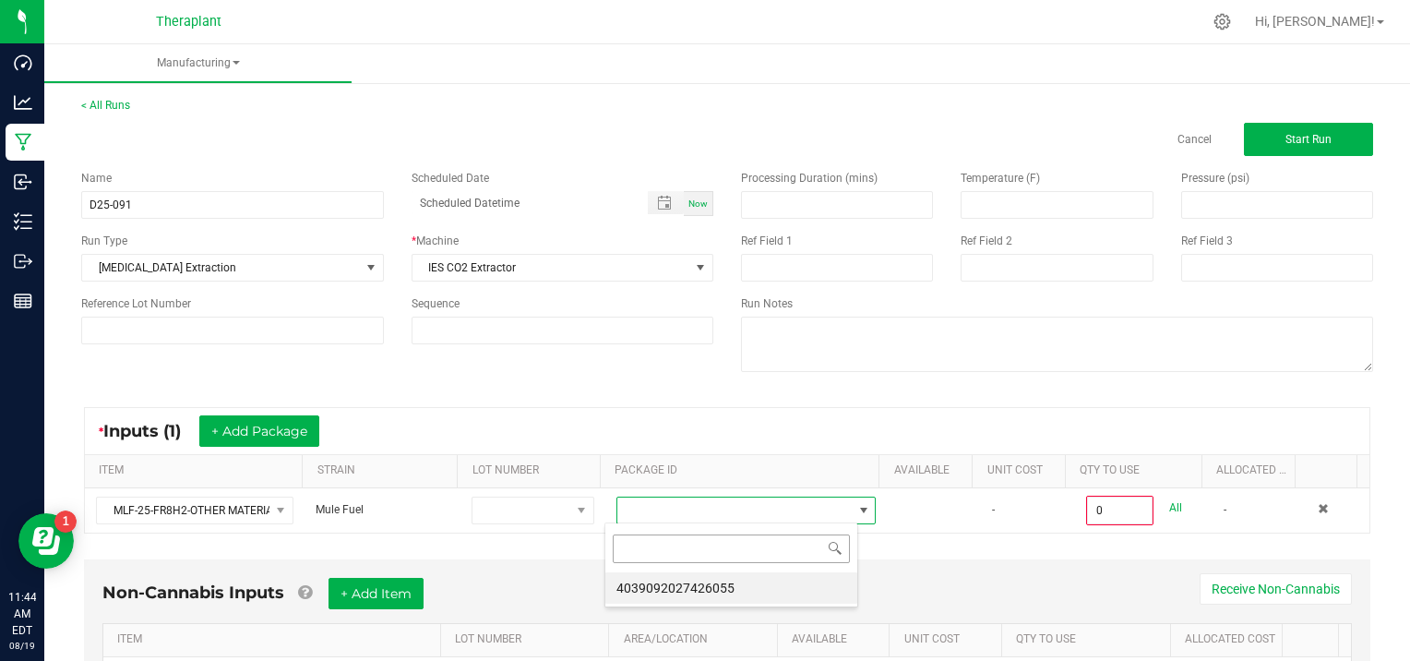
scroll to position [27, 253]
click at [762, 594] on li "4039092027426055" at bounding box center [731, 587] width 252 height 31
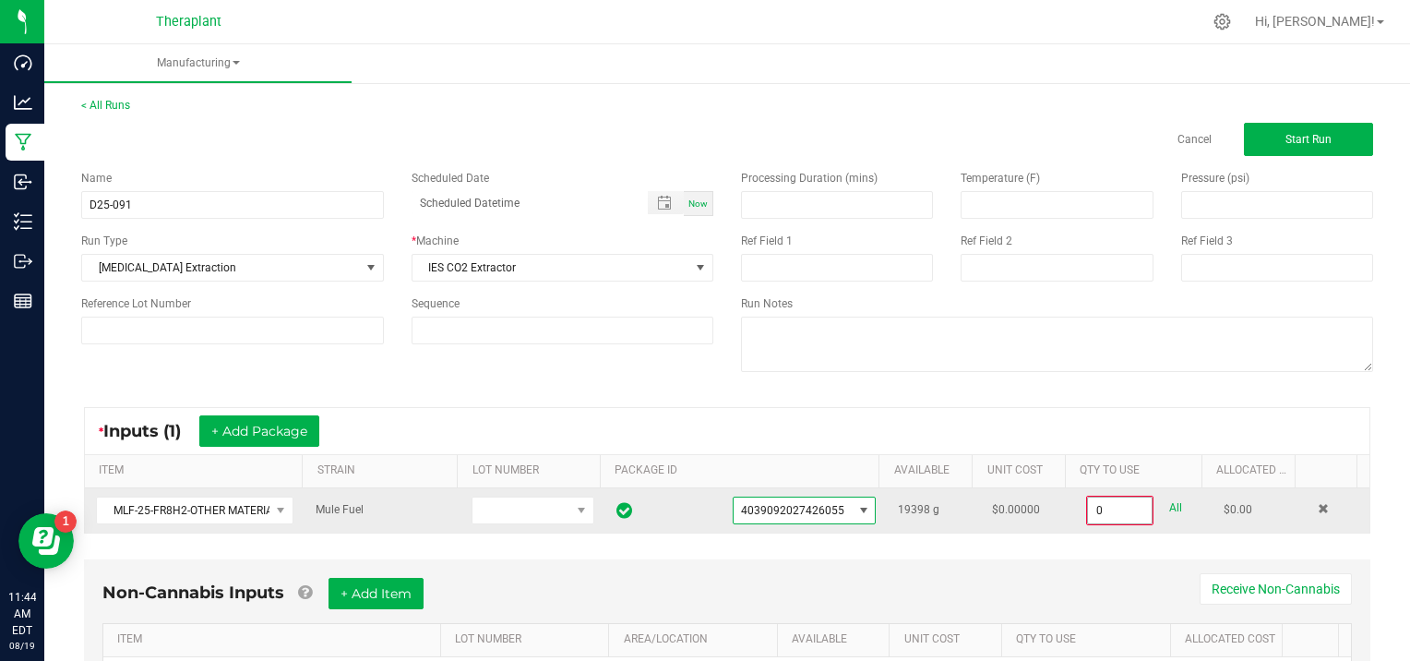
click at [1118, 506] on input "0" at bounding box center [1120, 510] width 64 height 26
click at [1169, 503] on link "All" at bounding box center [1175, 508] width 13 height 25
type input "19398.0000 g"
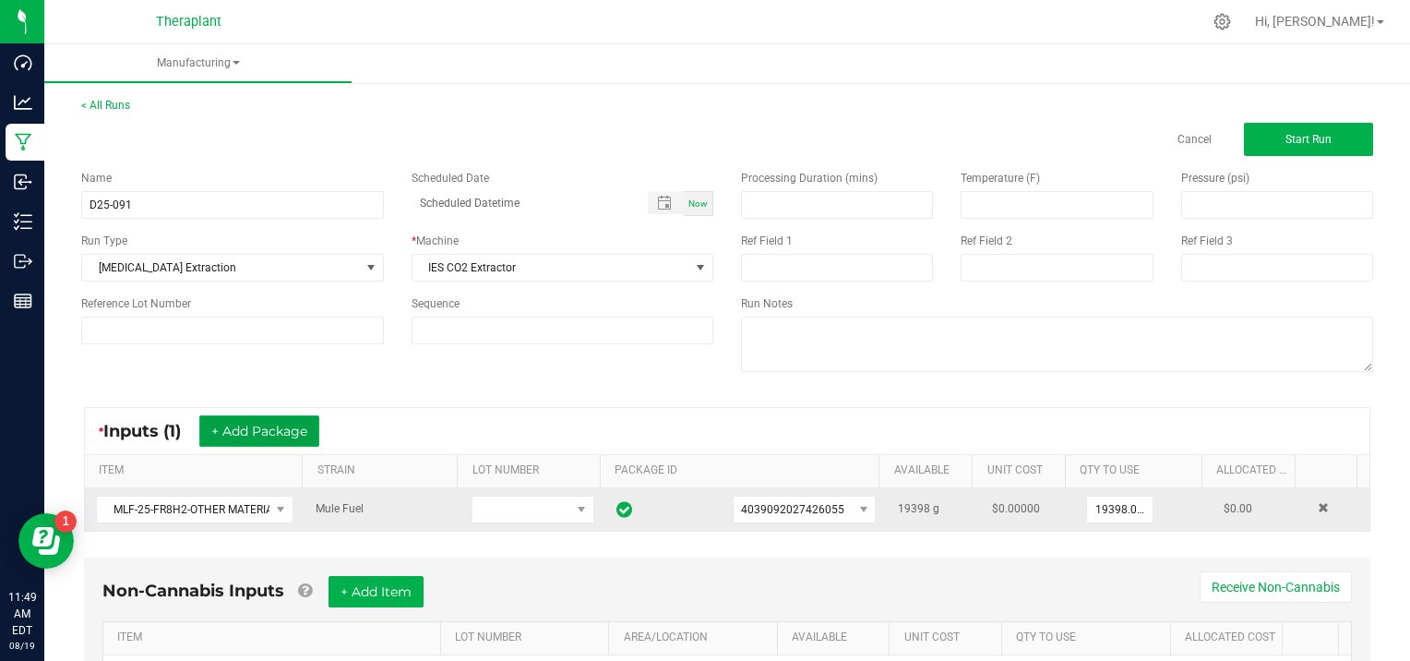
click at [276, 424] on button "+ Add Package" at bounding box center [259, 430] width 120 height 31
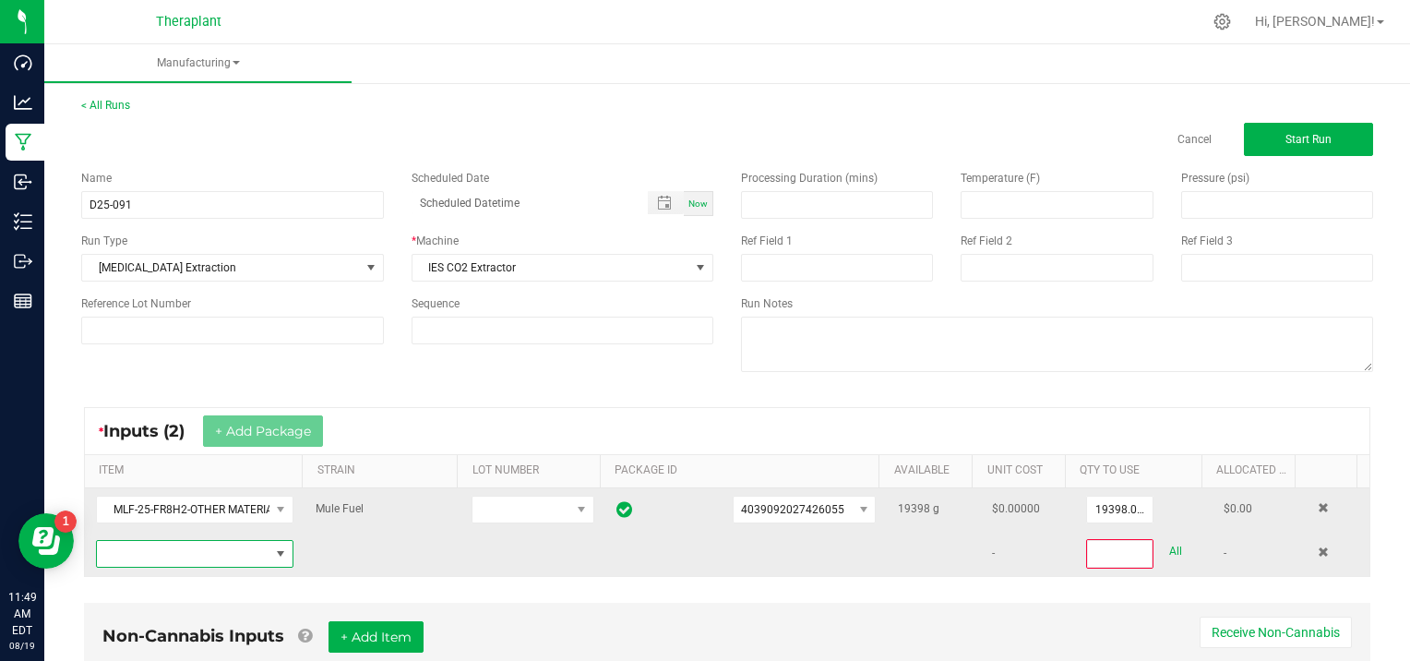
click at [144, 563] on span "NO DATA FOUND" at bounding box center [183, 554] width 173 height 26
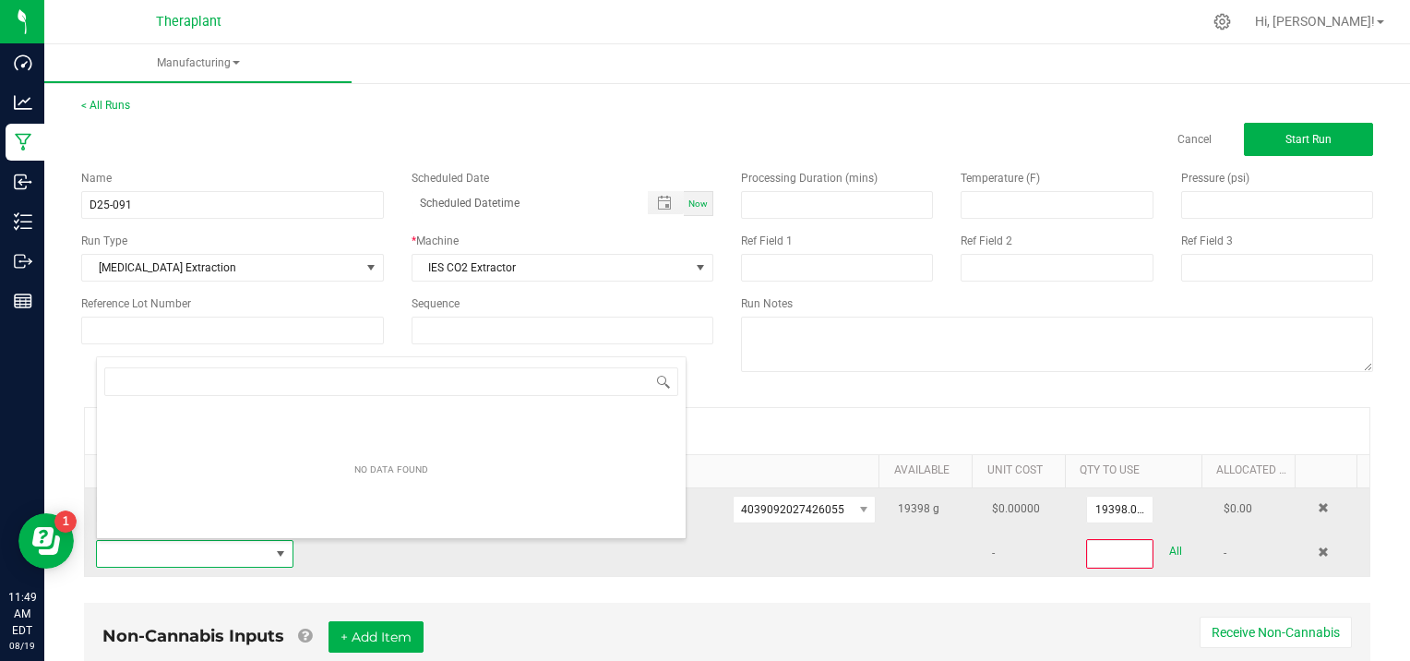
scroll to position [27, 190]
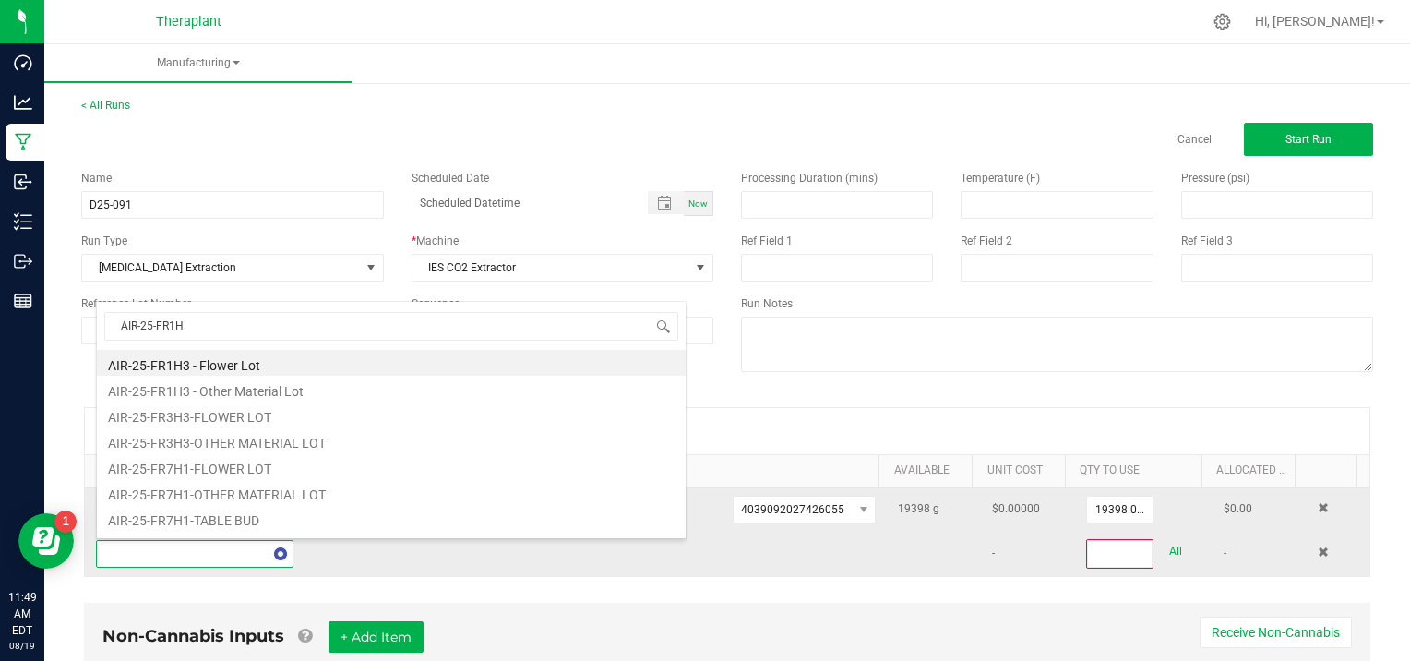
type input "AIR-25-FR1H3"
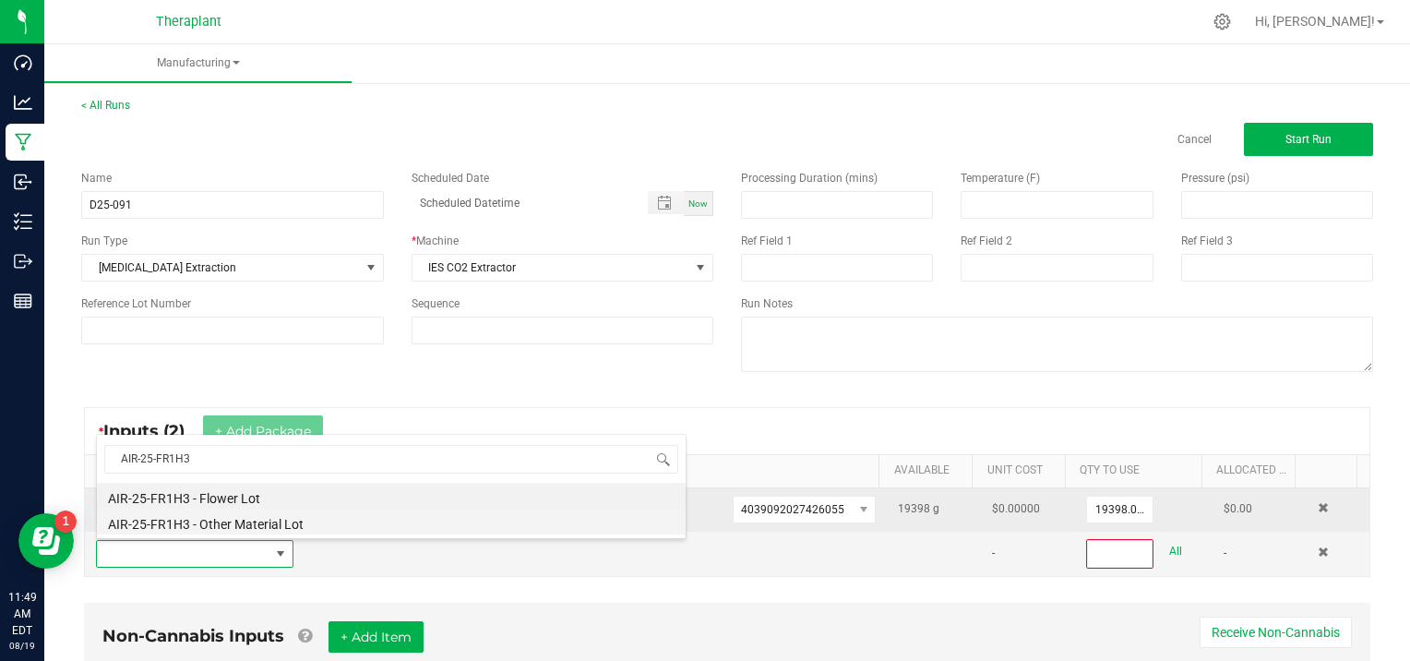
click at [290, 519] on li "AIR-25-FR1H3 - Other Material Lot" at bounding box center [391, 521] width 589 height 26
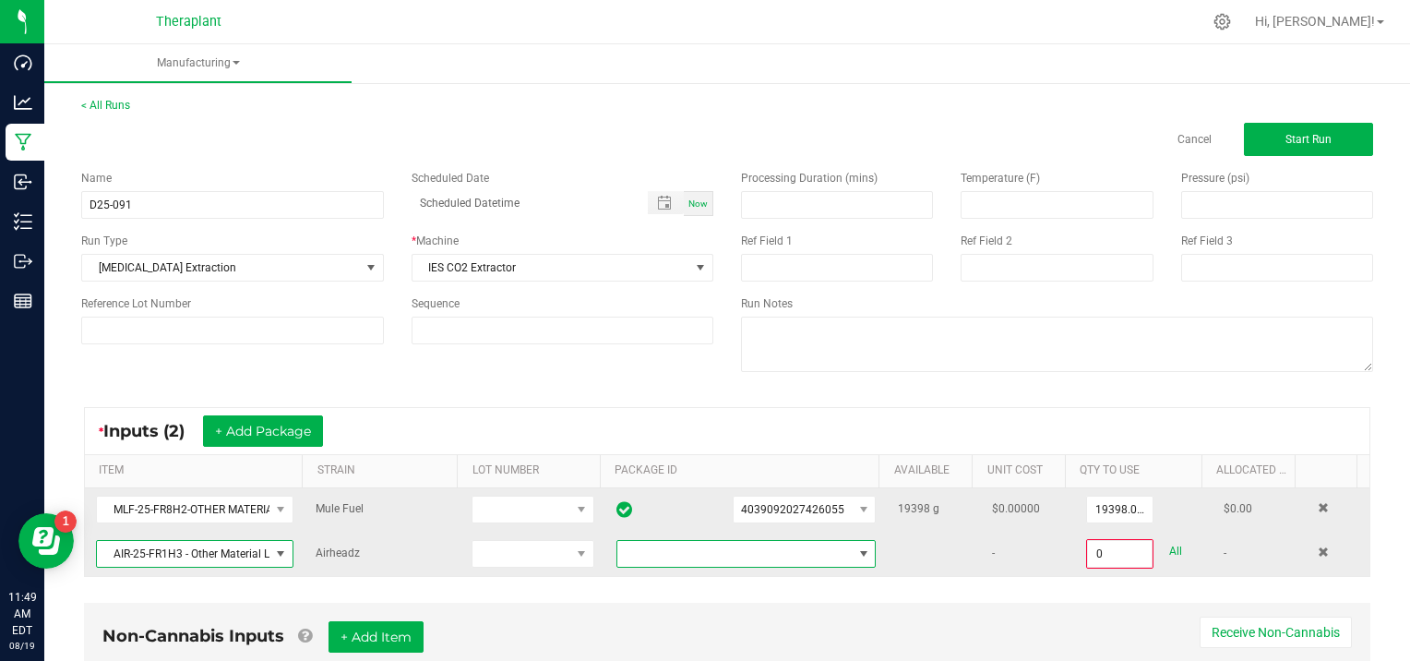
click at [856, 547] on span at bounding box center [863, 553] width 15 height 15
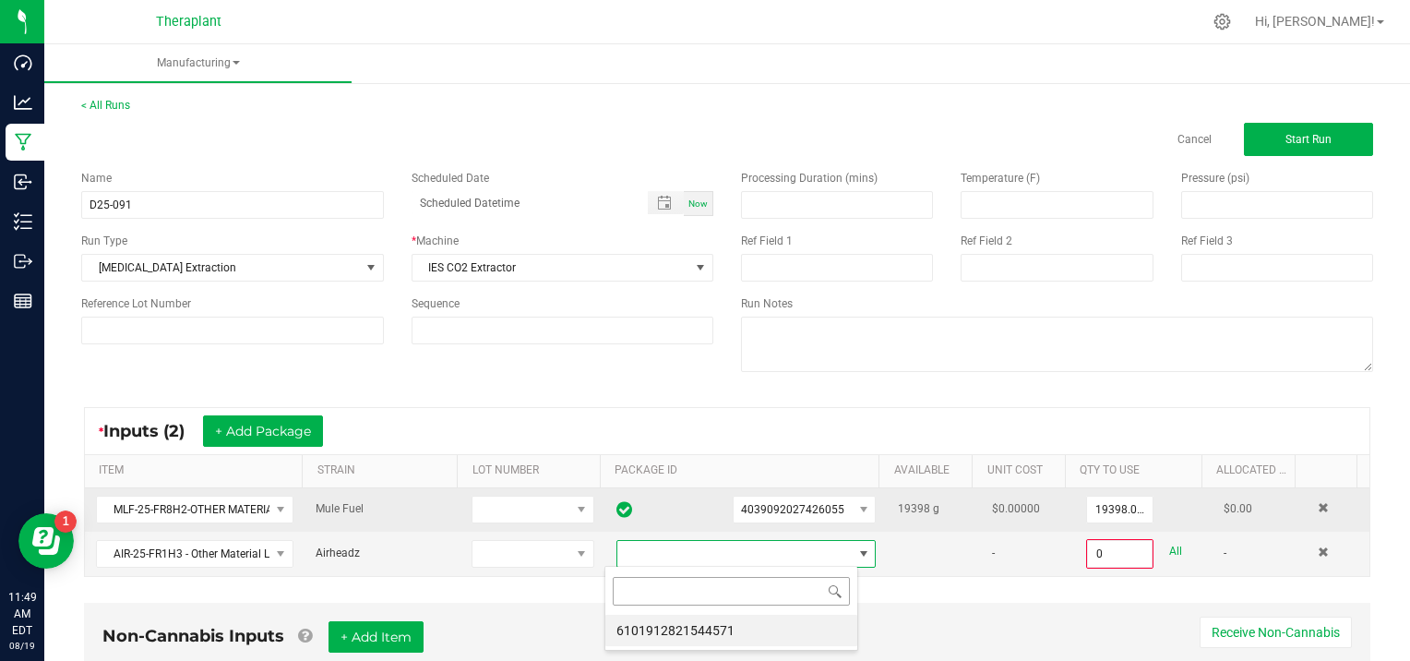
scroll to position [27, 253]
click at [758, 632] on li "6101912821544571" at bounding box center [731, 630] width 252 height 31
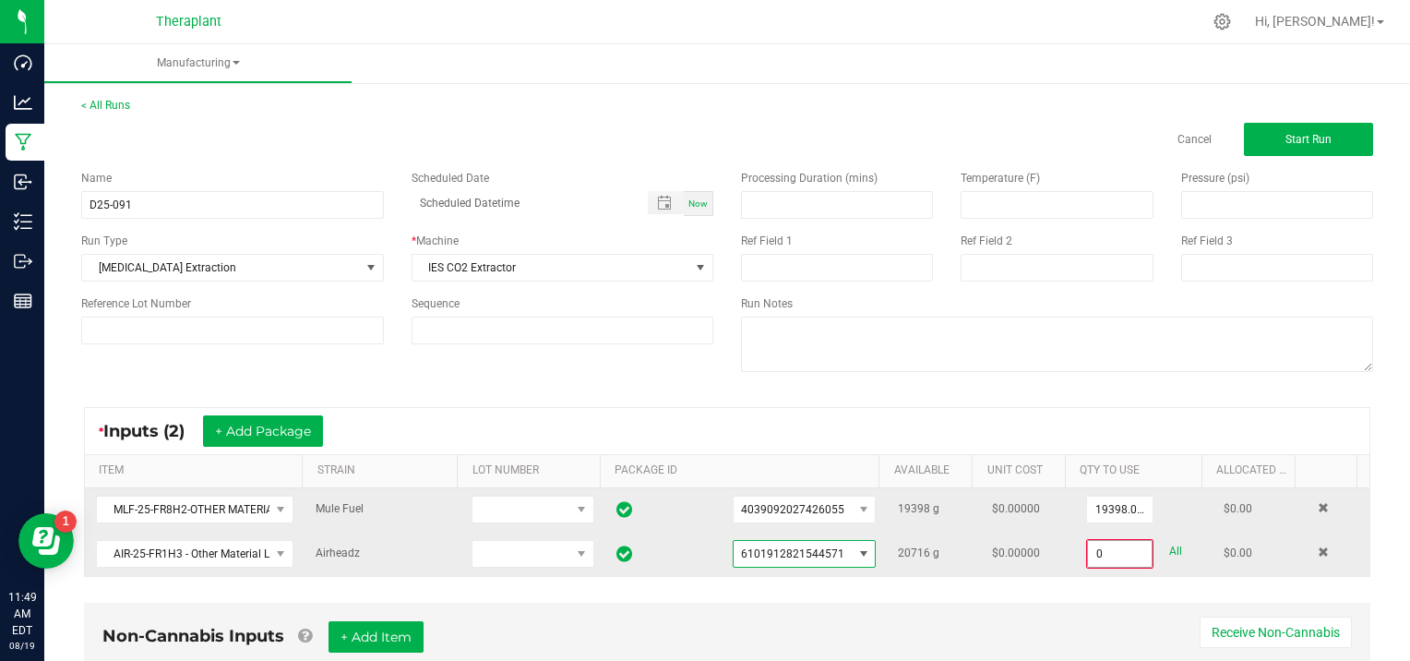
click at [1118, 546] on input "0" at bounding box center [1120, 554] width 64 height 26
click at [1169, 551] on link "All" at bounding box center [1175, 551] width 13 height 25
type input "20716.0000 g"
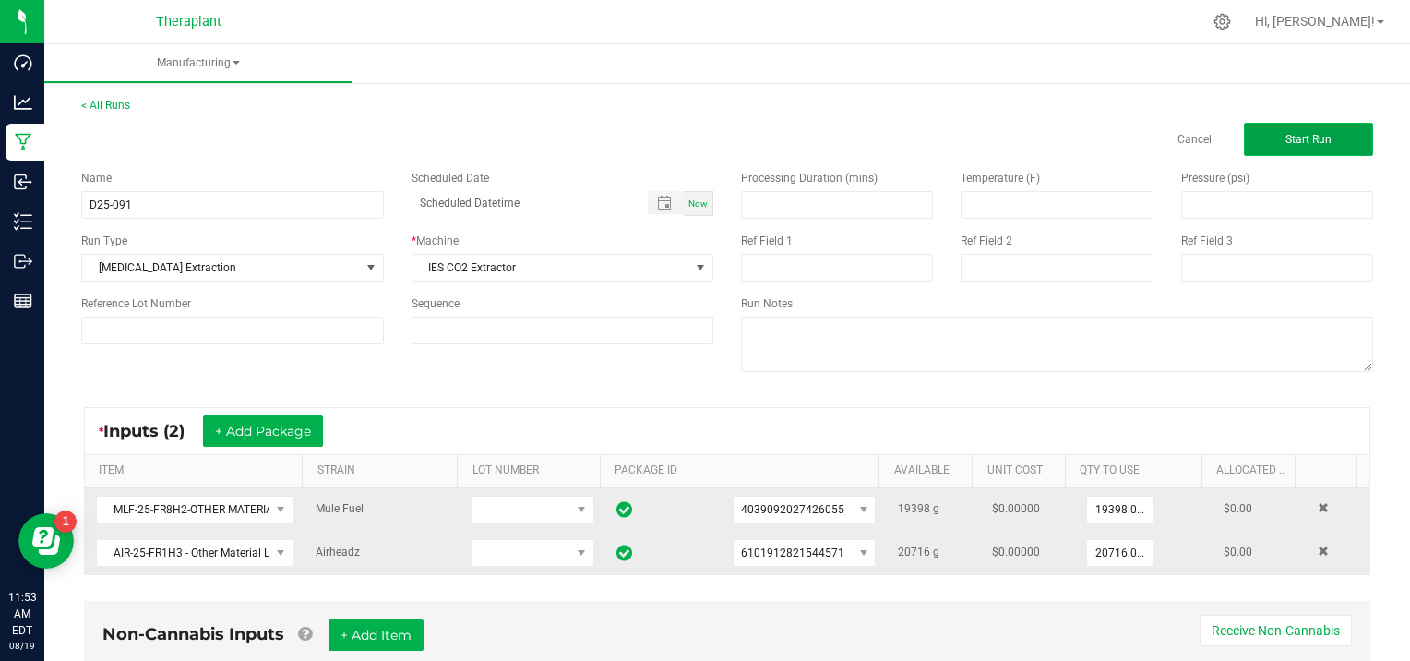
click at [1292, 140] on span "Start Run" at bounding box center [1308, 139] width 46 height 13
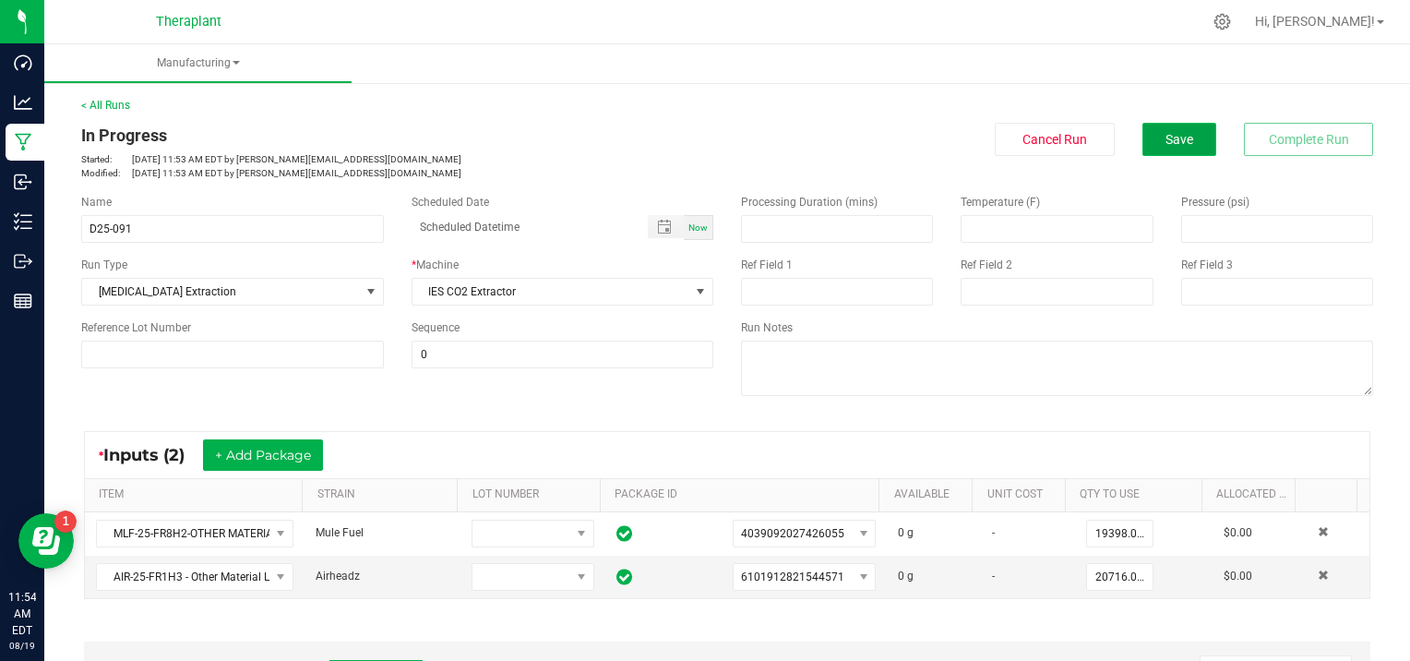
click at [1144, 137] on button "Save" at bounding box center [1179, 139] width 74 height 33
click at [1166, 125] on button "Save" at bounding box center [1179, 139] width 74 height 33
click at [1142, 133] on button "Save" at bounding box center [1179, 139] width 74 height 33
click at [1163, 147] on button "Save" at bounding box center [1179, 139] width 74 height 33
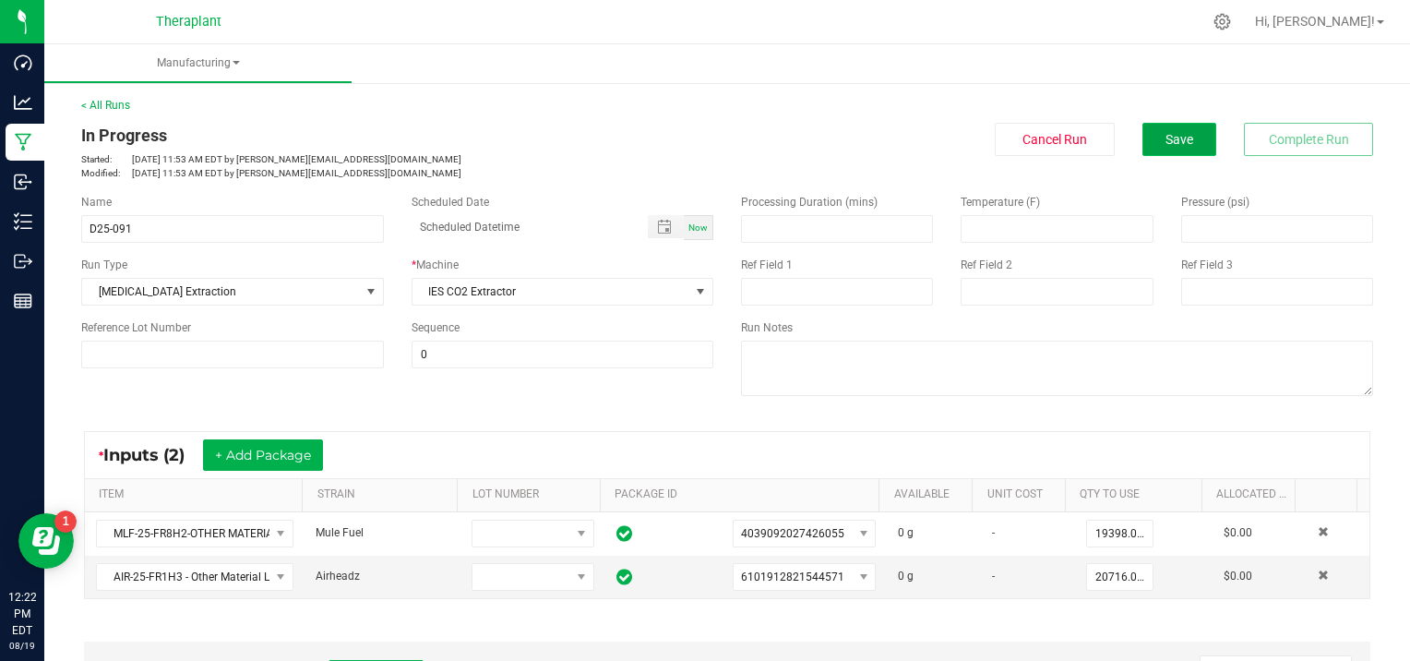
click at [1142, 139] on button "Save" at bounding box center [1179, 139] width 74 height 33
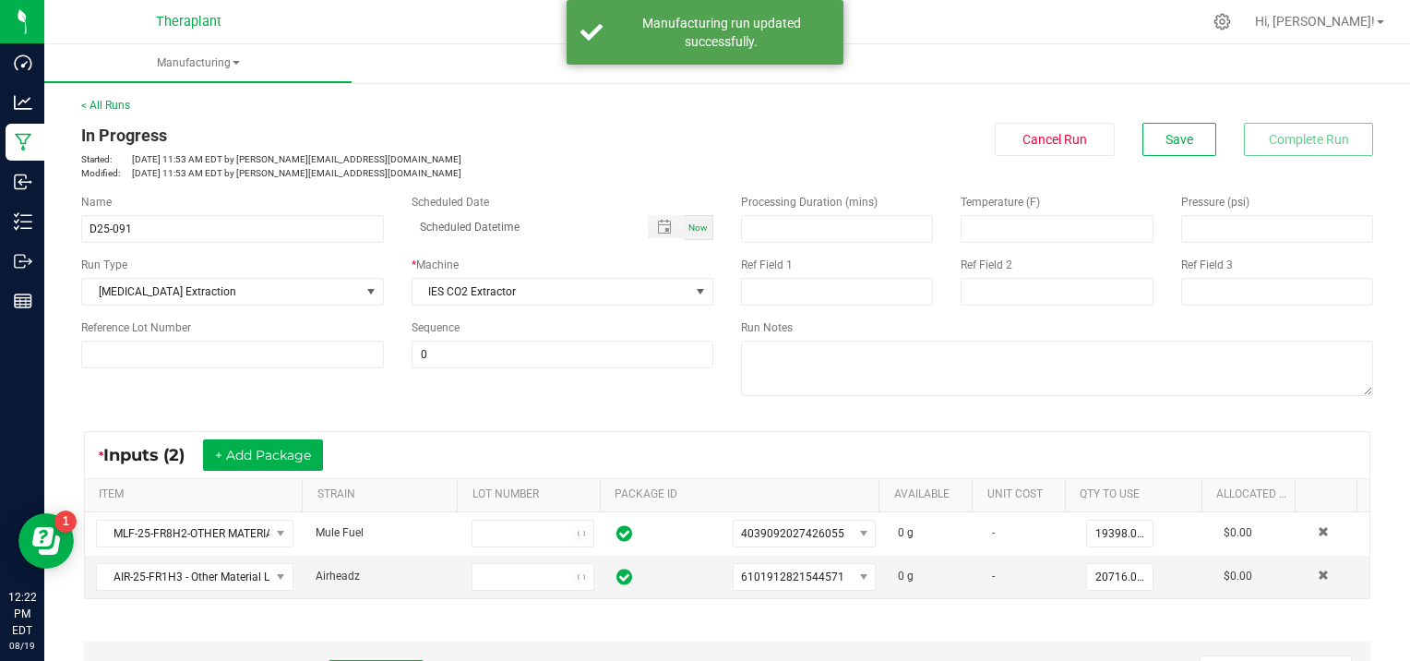
click at [93, 107] on link "< All Runs" at bounding box center [105, 105] width 49 height 13
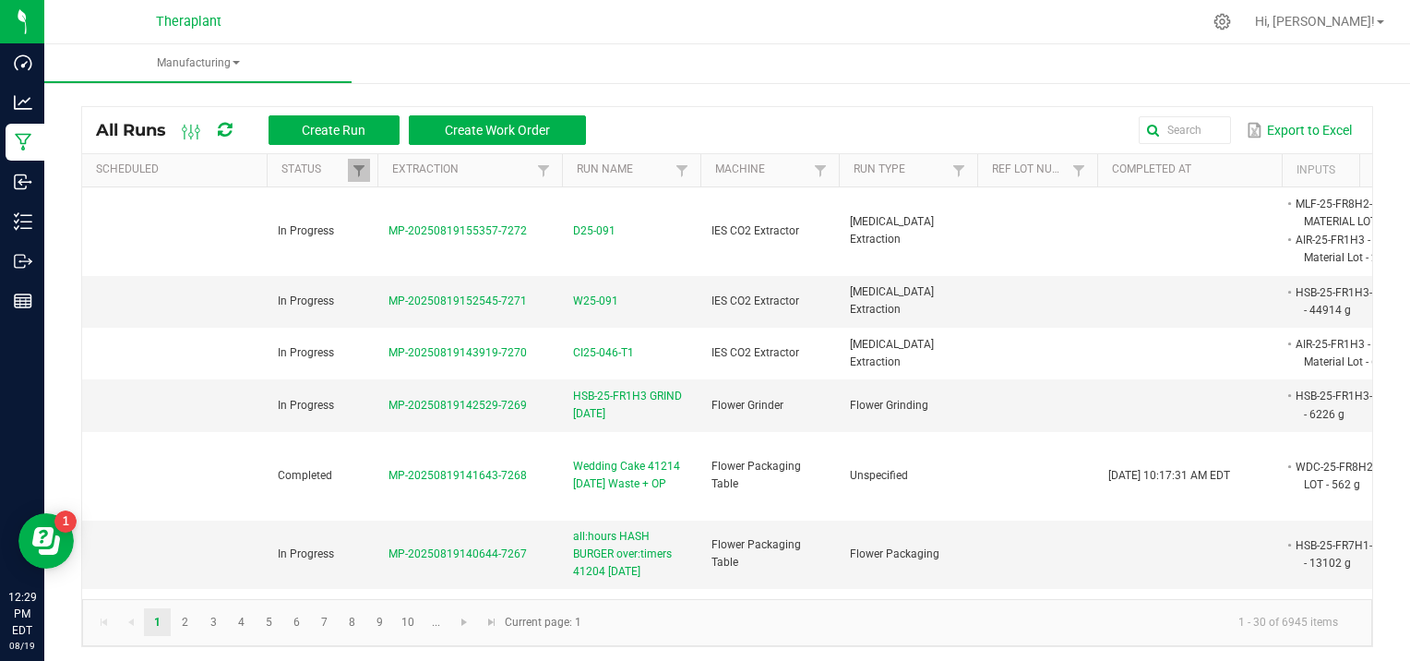
click at [823, 631] on kendo-pager-info "1 - 30 of 6945 items" at bounding box center [972, 622] width 760 height 30
click at [1035, 630] on kendo-pager-info "1 - 30 of 6945 items" at bounding box center [972, 622] width 760 height 30
click at [1181, 116] on input "text" at bounding box center [1021, 130] width 417 height 28
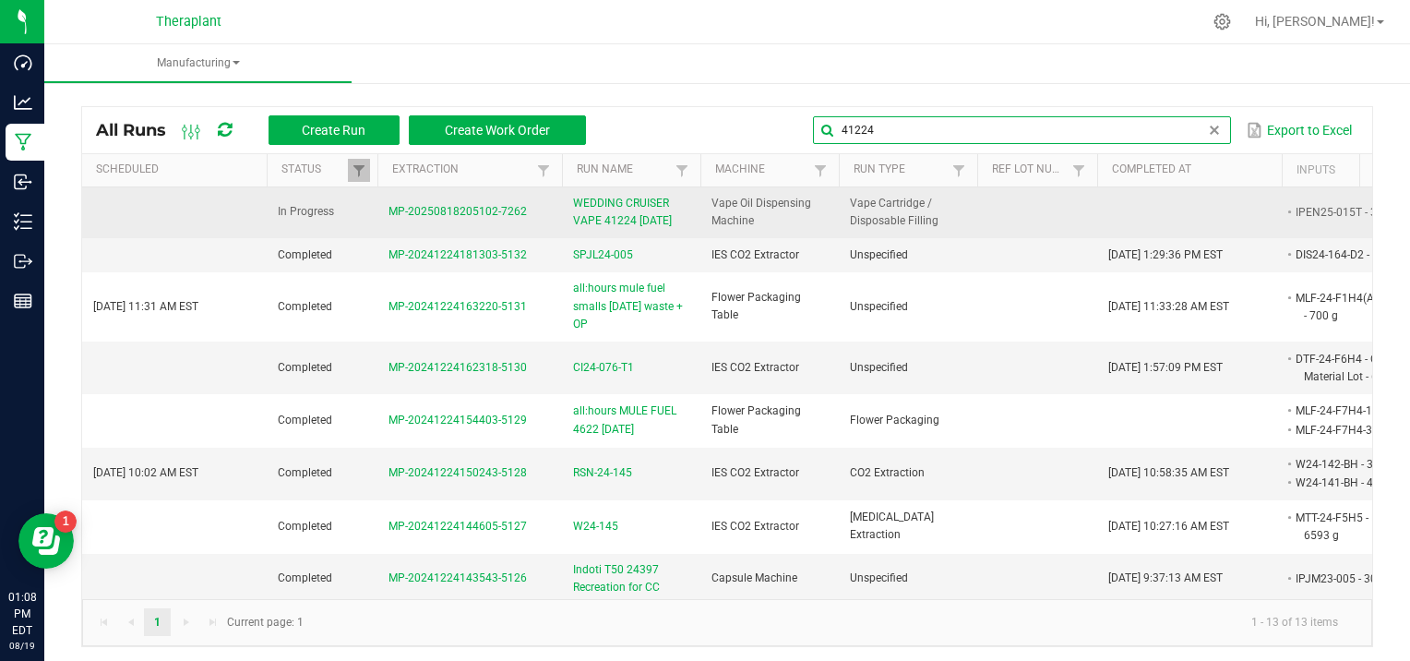
type input "41224"
click at [604, 207] on span "WEDDING CRUISER VAPE 41224 [DATE]" at bounding box center [631, 212] width 116 height 35
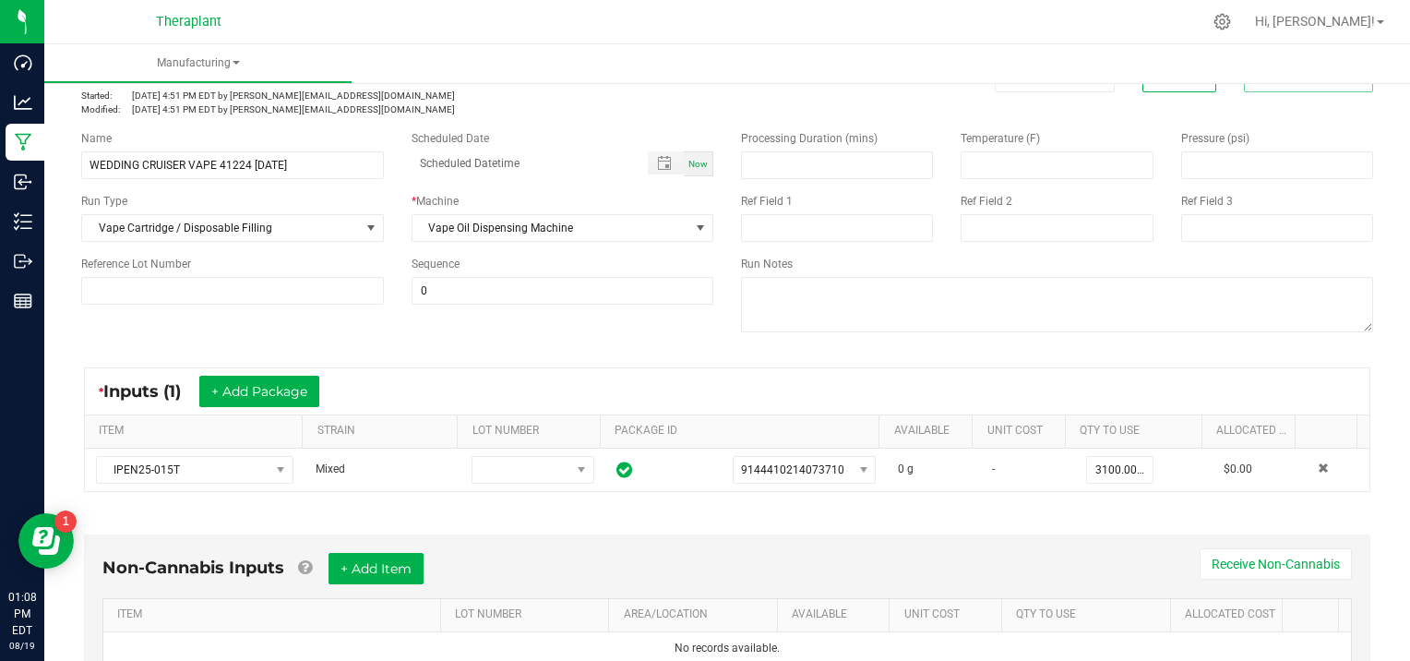
scroll to position [92, 0]
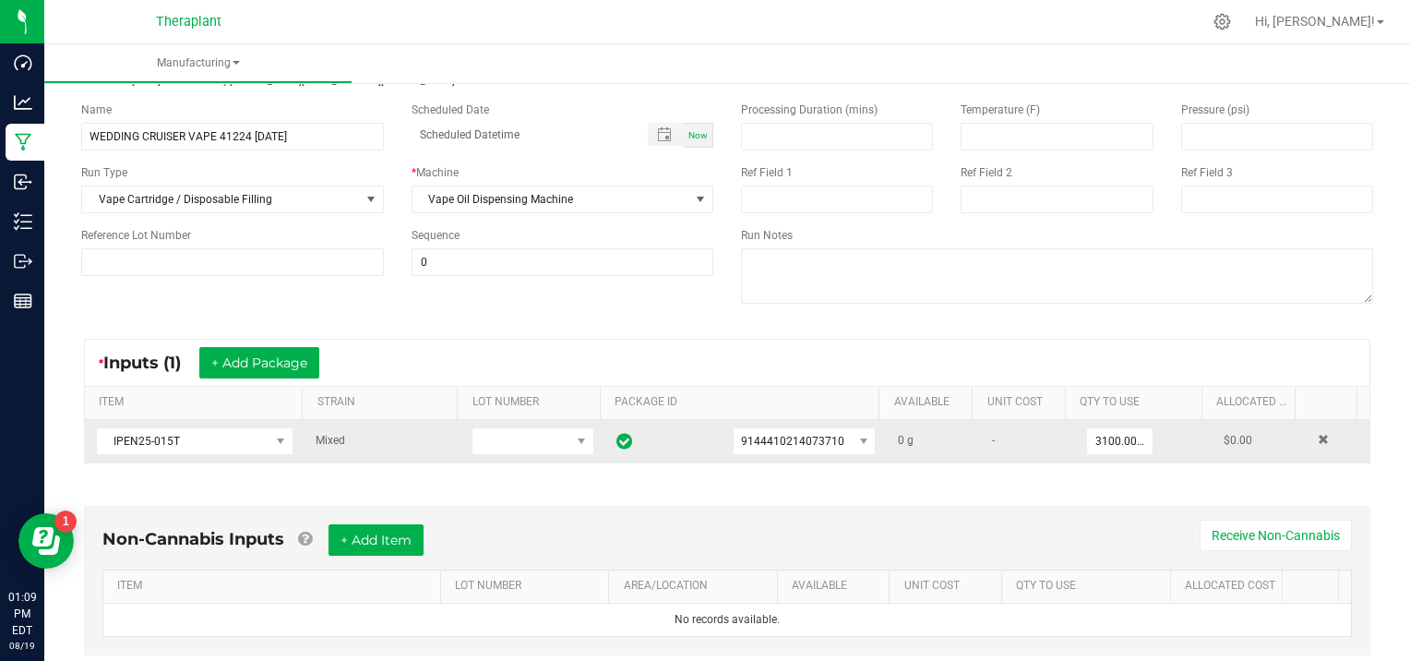
click at [1075, 424] on td "3100.0000 g" at bounding box center [1143, 441] width 137 height 42
click at [1088, 440] on input "3100" at bounding box center [1120, 441] width 66 height 26
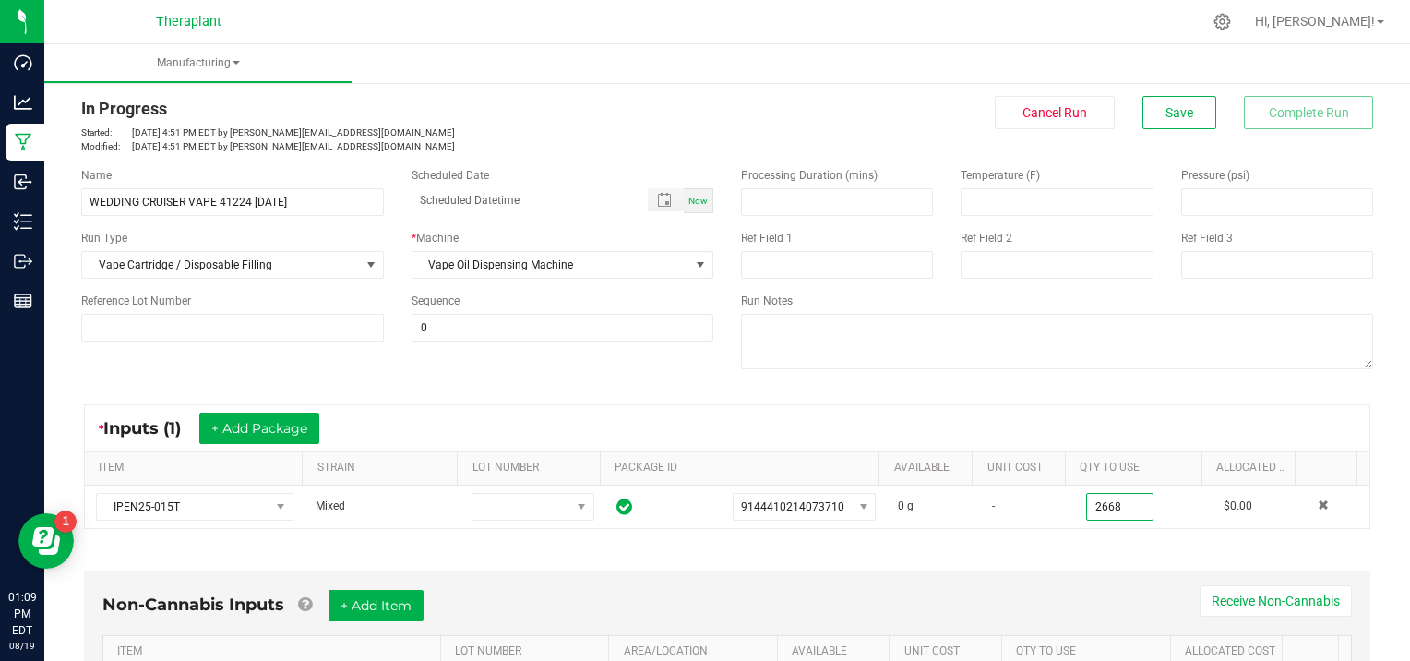
scroll to position [0, 0]
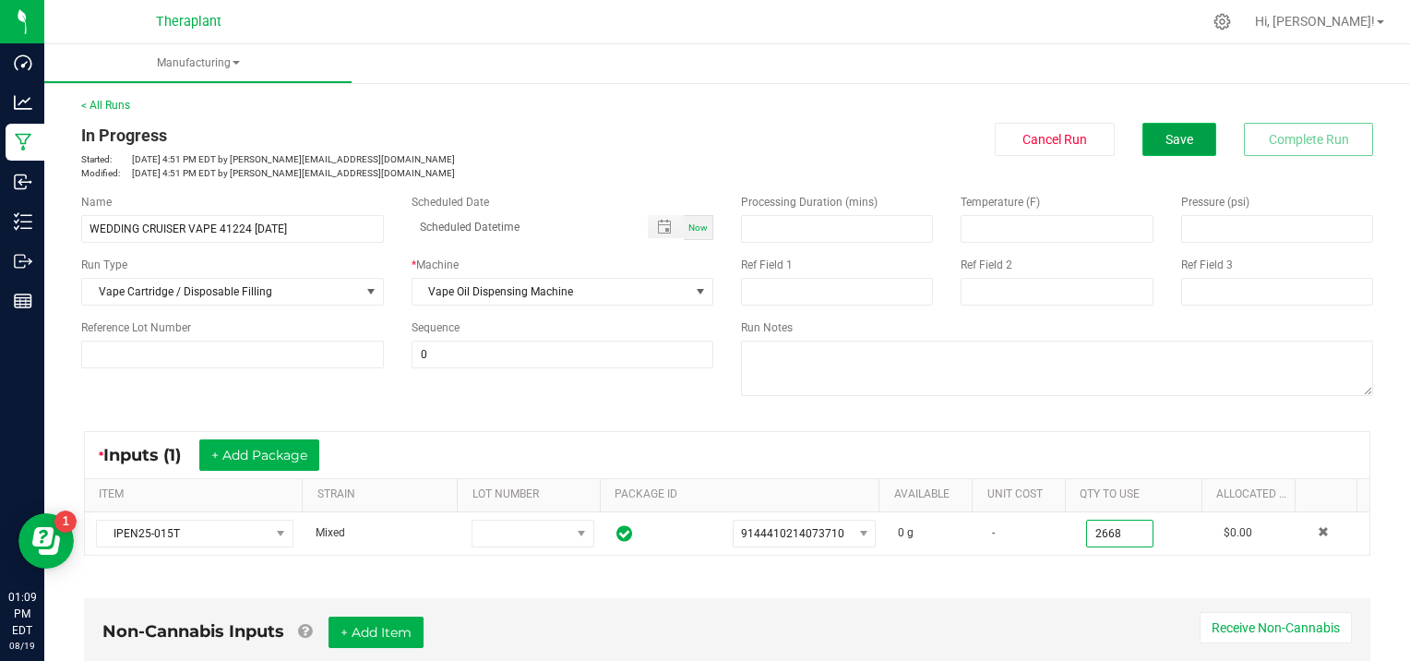
type input "2668.0000 g"
click at [1167, 134] on span "Save" at bounding box center [1179, 139] width 28 height 15
